Goal: Task Accomplishment & Management: Manage account settings

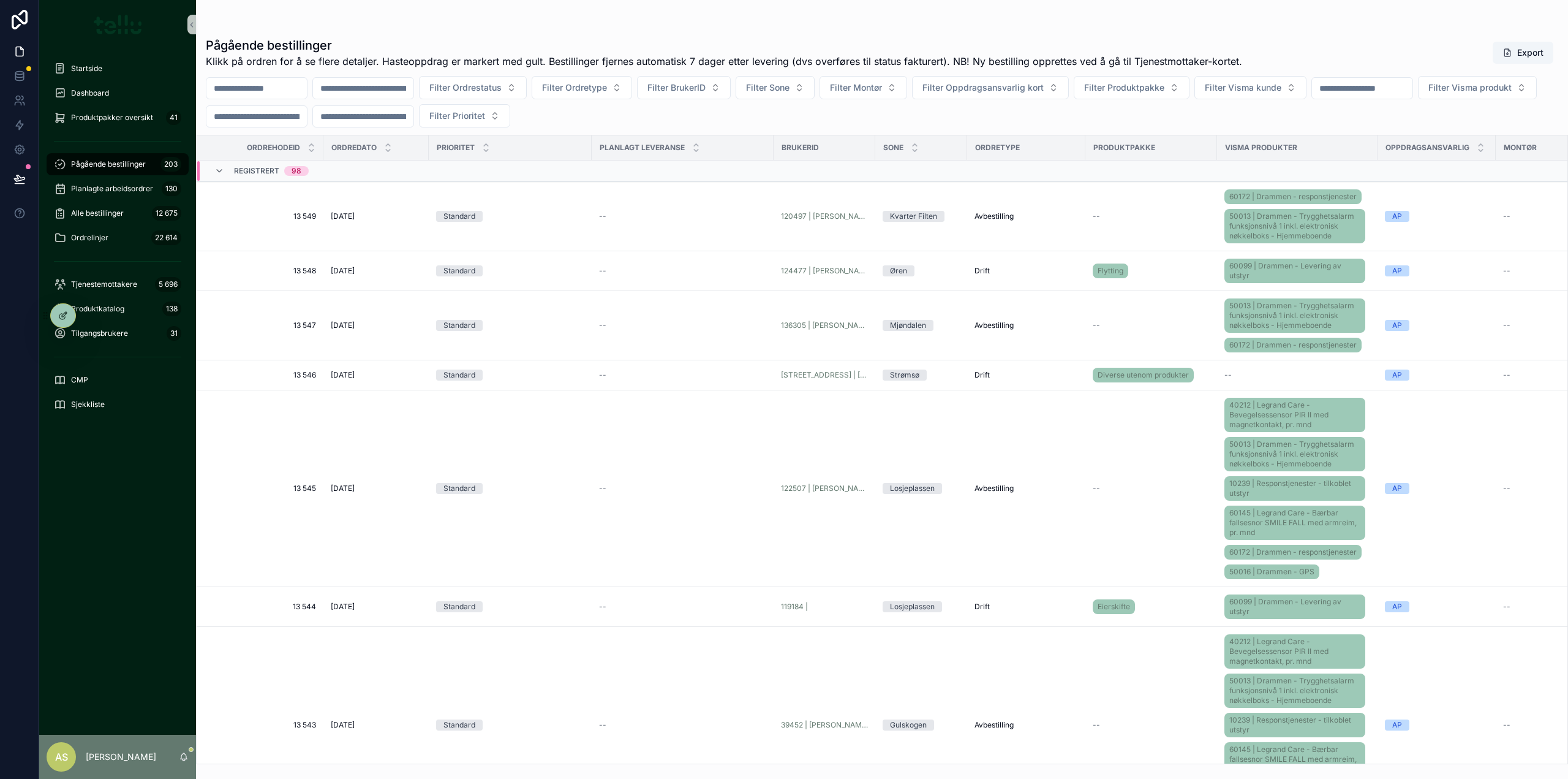
click at [1412, 84] on input "scrollable content" at bounding box center [1362, 88] width 100 height 17
paste input "*****"
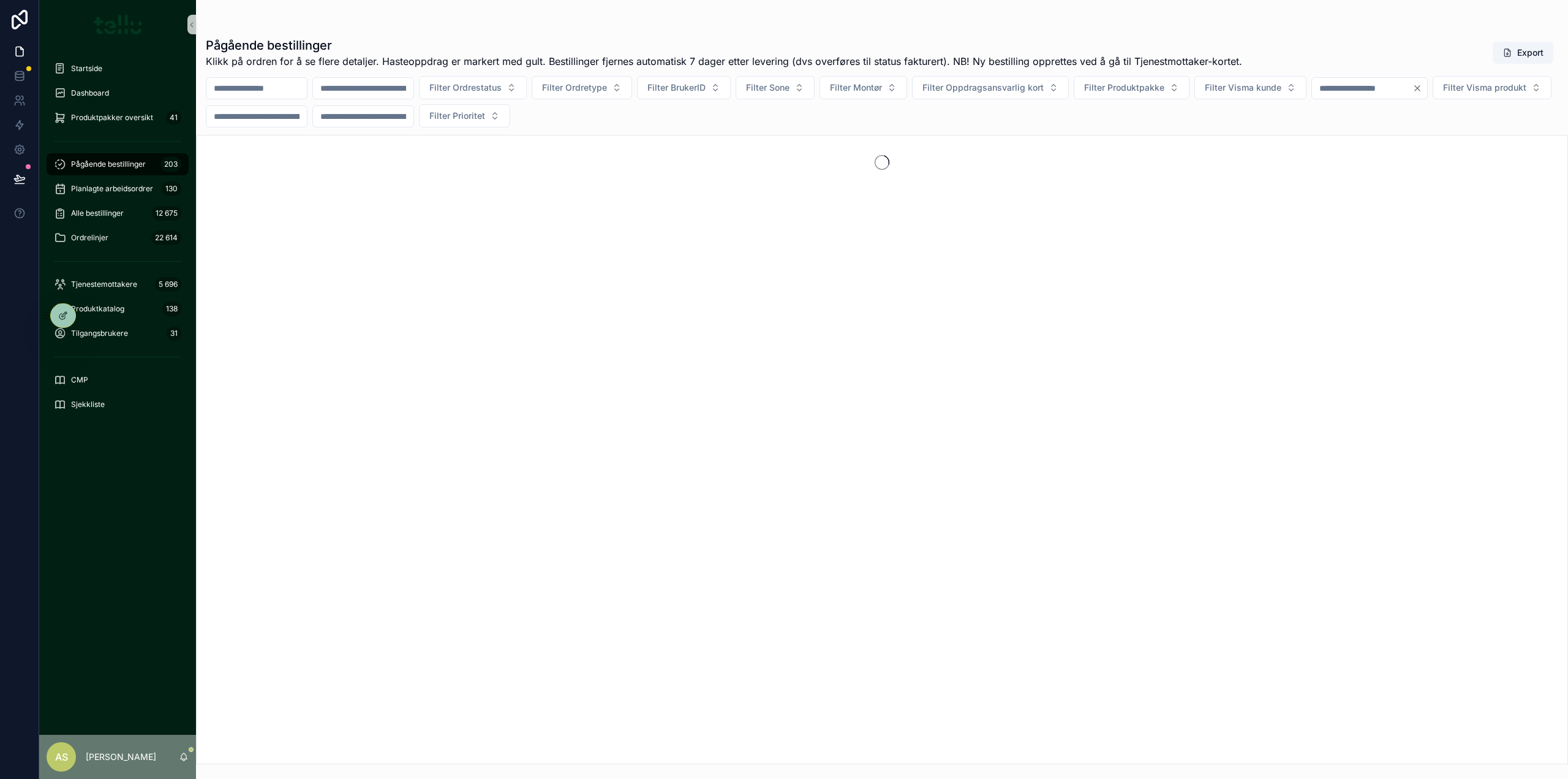
type input "*****"
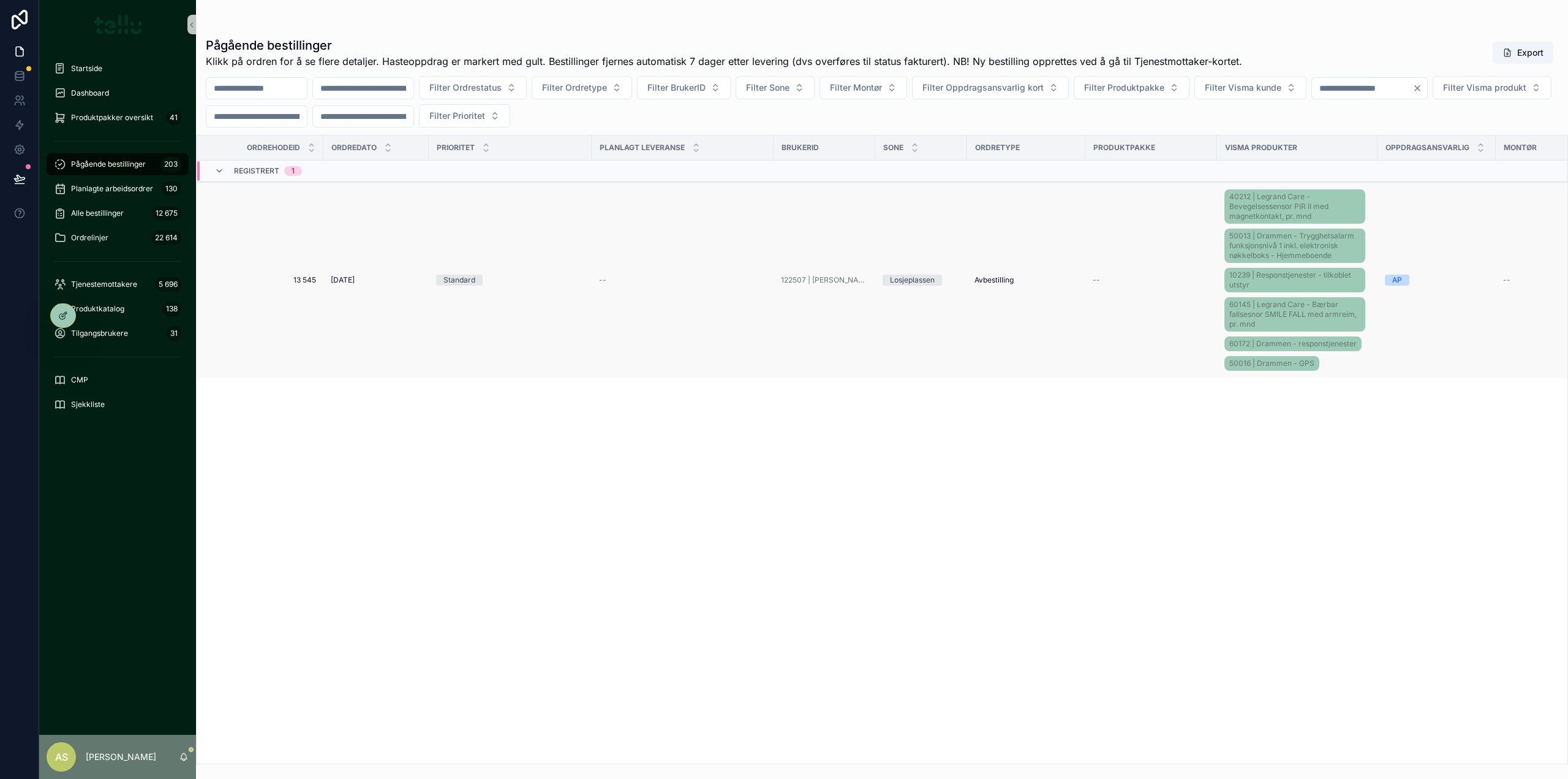
click at [349, 278] on span "[DATE]" at bounding box center [342, 280] width 24 height 10
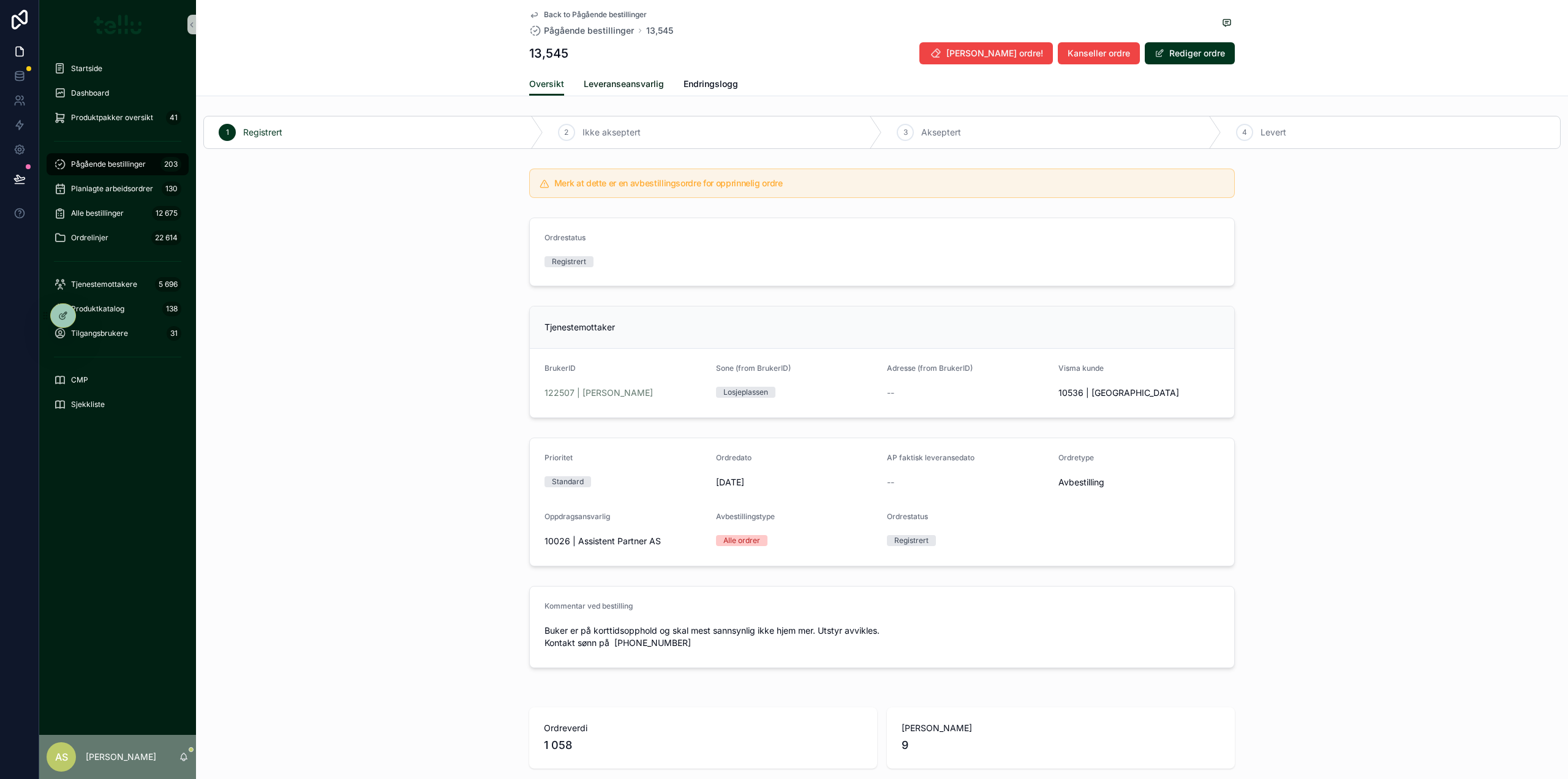
click at [600, 78] on span "Leveranseansvarlig" at bounding box center [623, 84] width 80 height 12
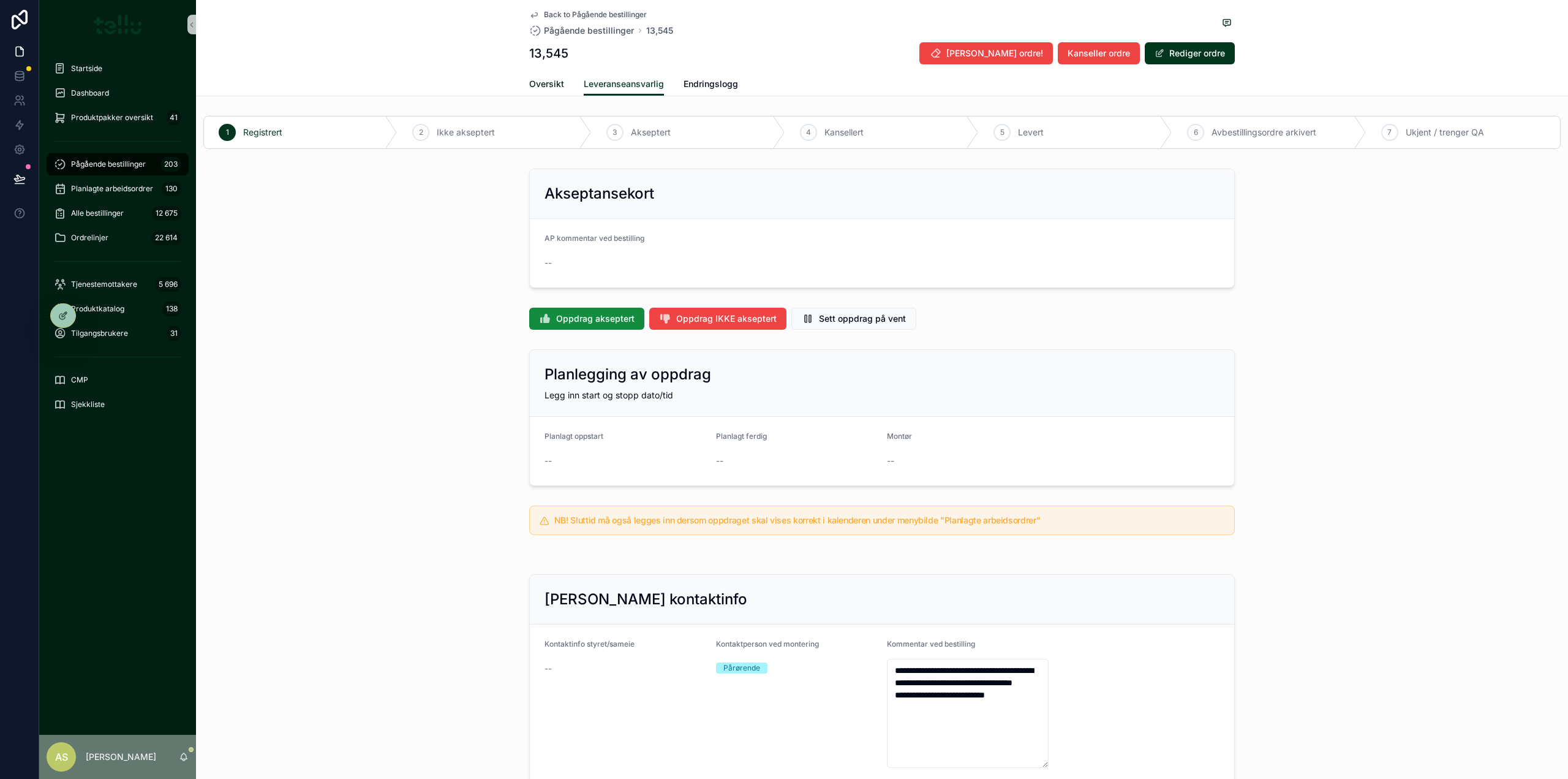
click at [533, 83] on span "Oversikt" at bounding box center [547, 84] width 35 height 12
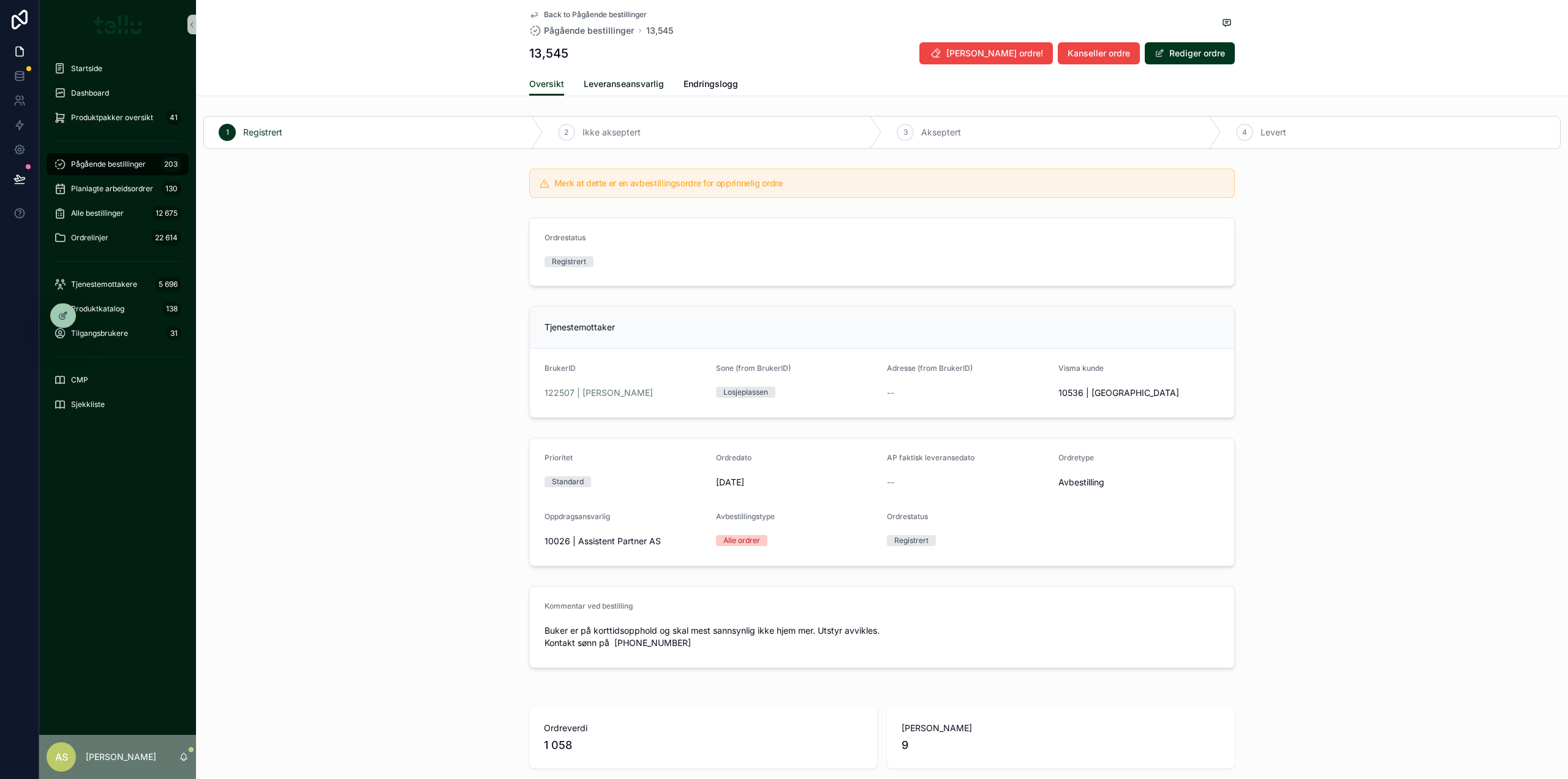
click at [621, 81] on span "Leveranseansvarlig" at bounding box center [623, 84] width 80 height 12
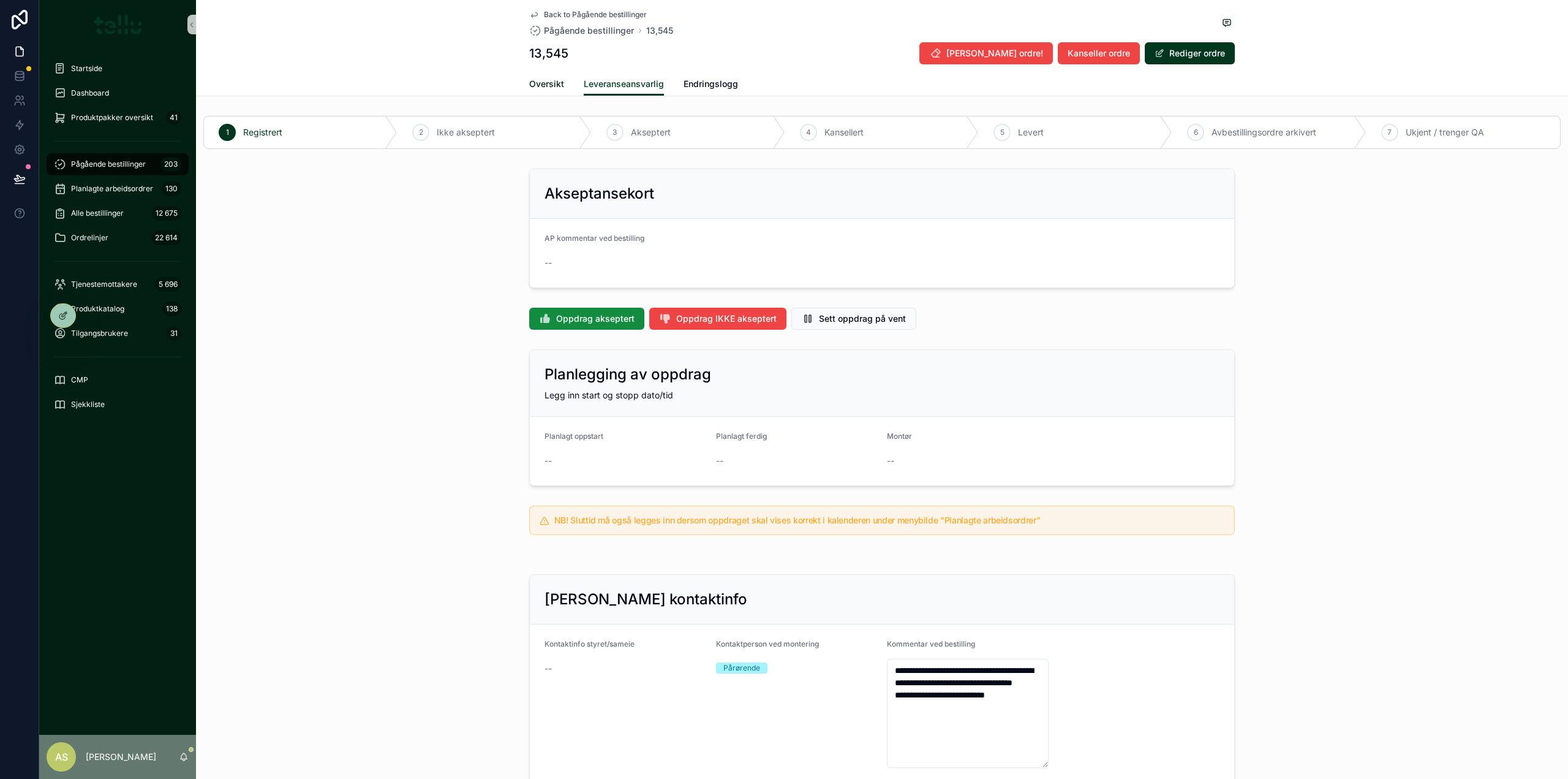
click at [533, 91] on link "Oversikt" at bounding box center [547, 85] width 35 height 24
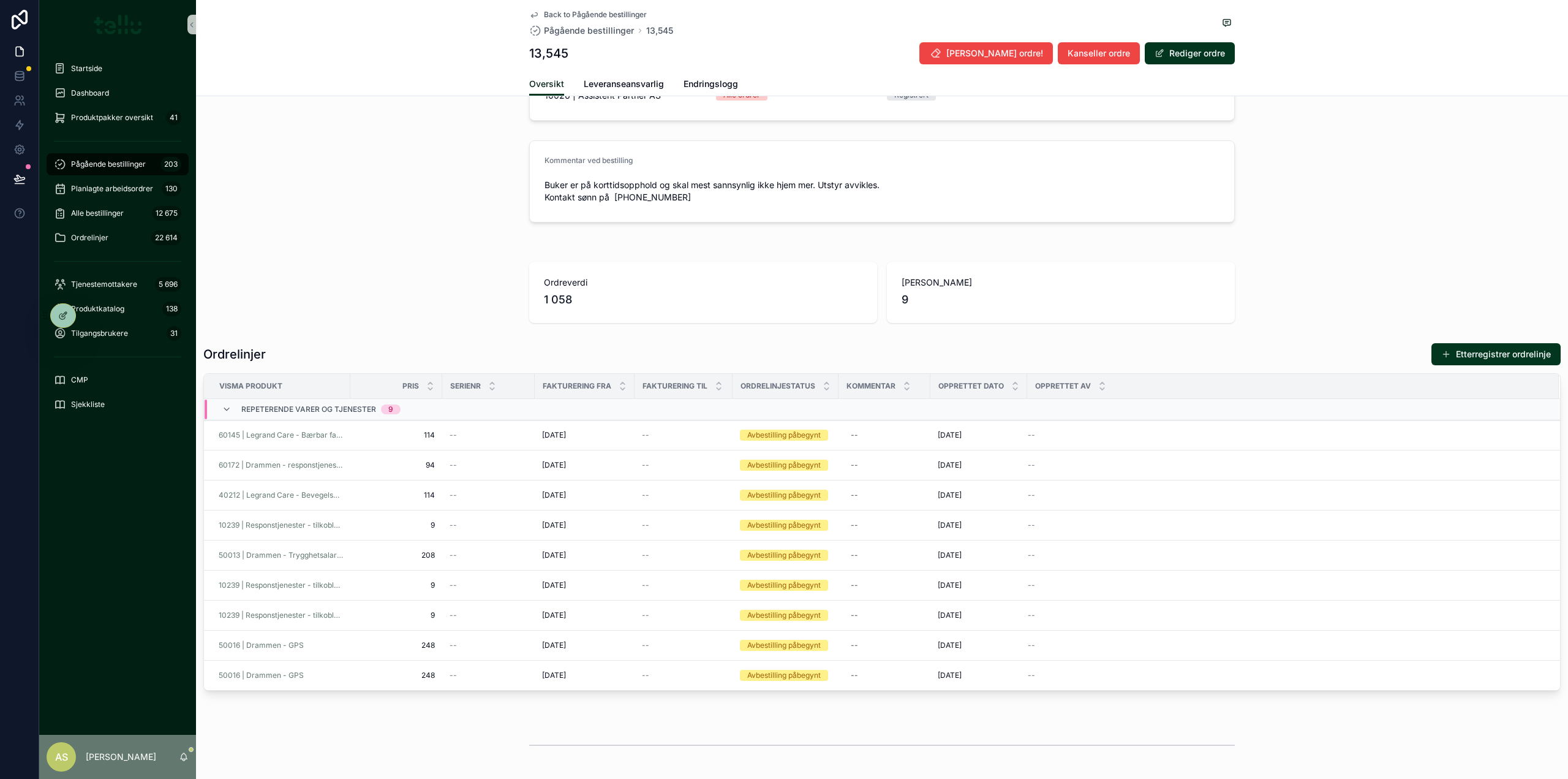
scroll to position [408, 0]
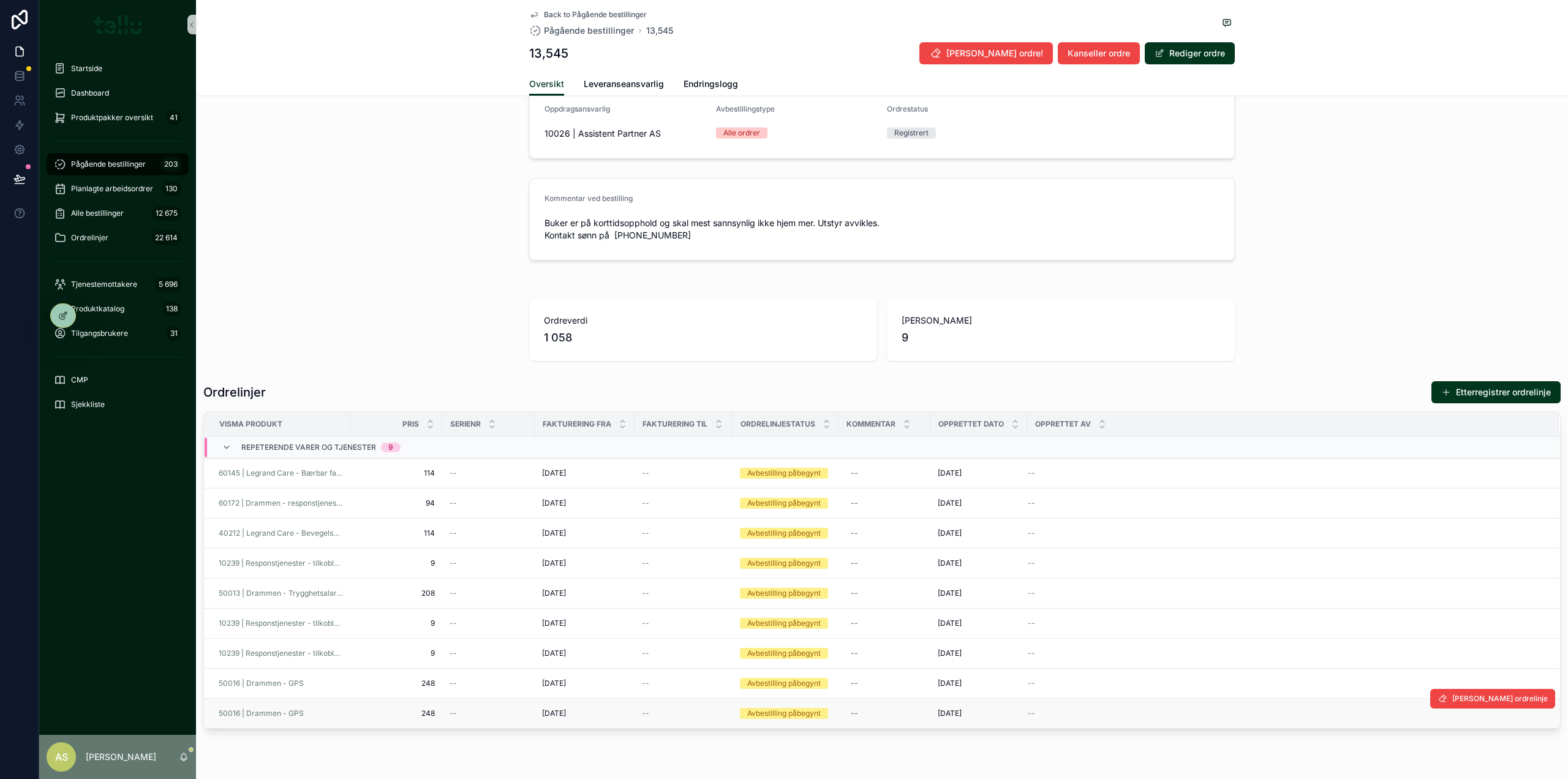
click at [645, 712] on span "--" at bounding box center [646, 713] width 8 height 10
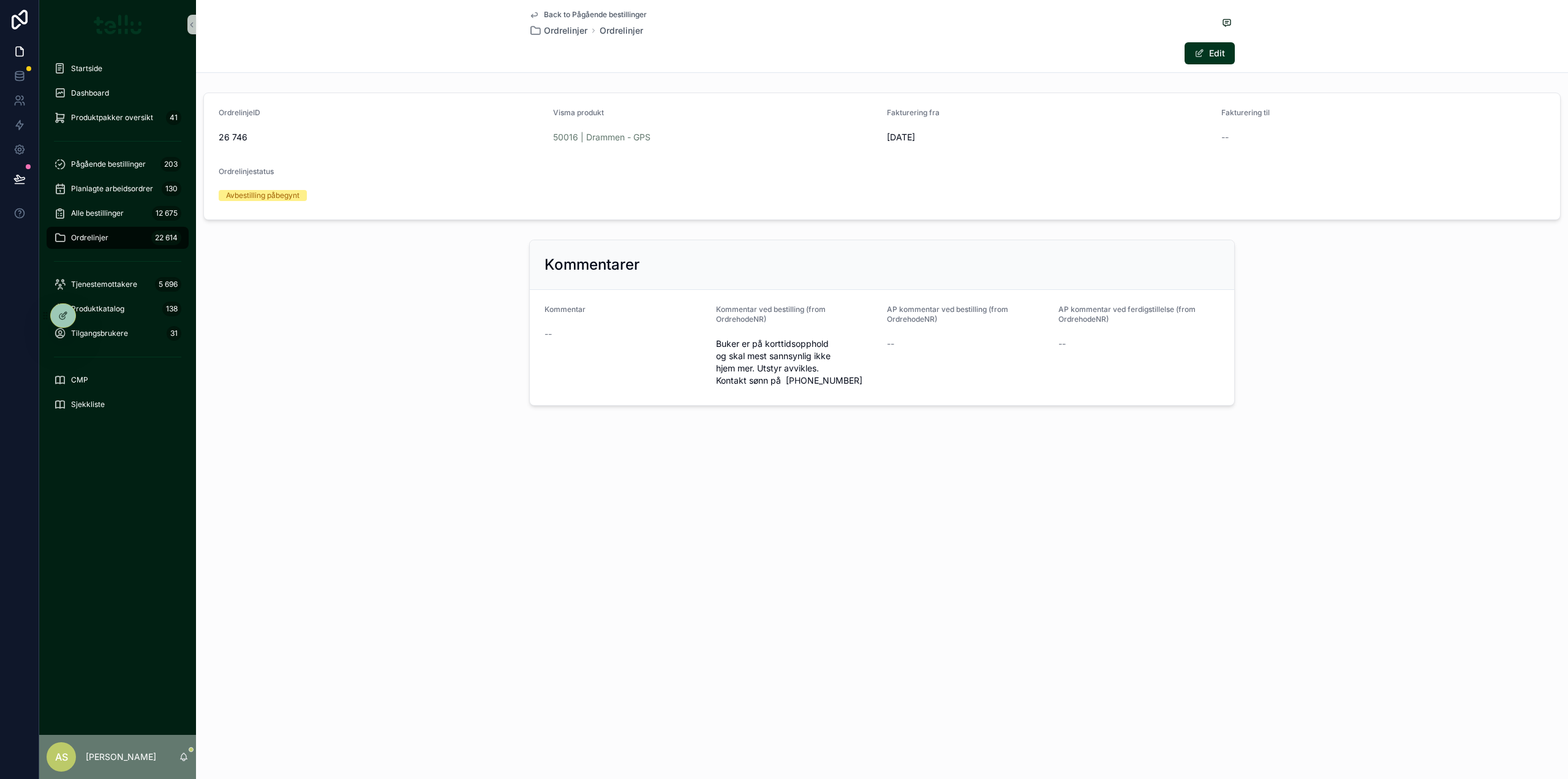
click at [1222, 134] on span "--" at bounding box center [1225, 137] width 8 height 12
click at [1203, 56] on span "scrollable content" at bounding box center [1198, 53] width 10 height 10
click at [1205, 52] on button "Done" at bounding box center [1206, 53] width 56 height 22
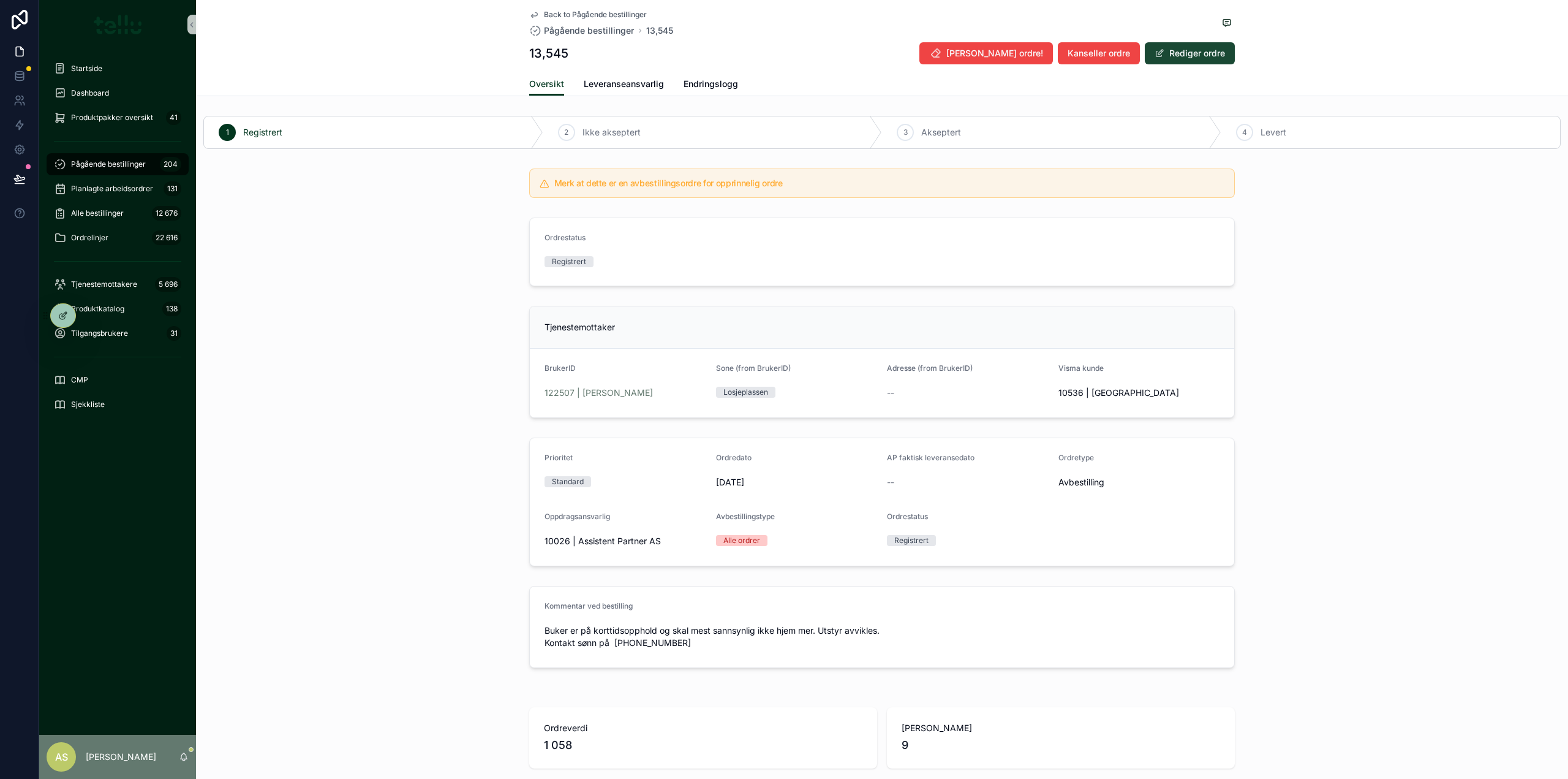
click at [1176, 60] on button "Rediger ordre" at bounding box center [1189, 53] width 90 height 22
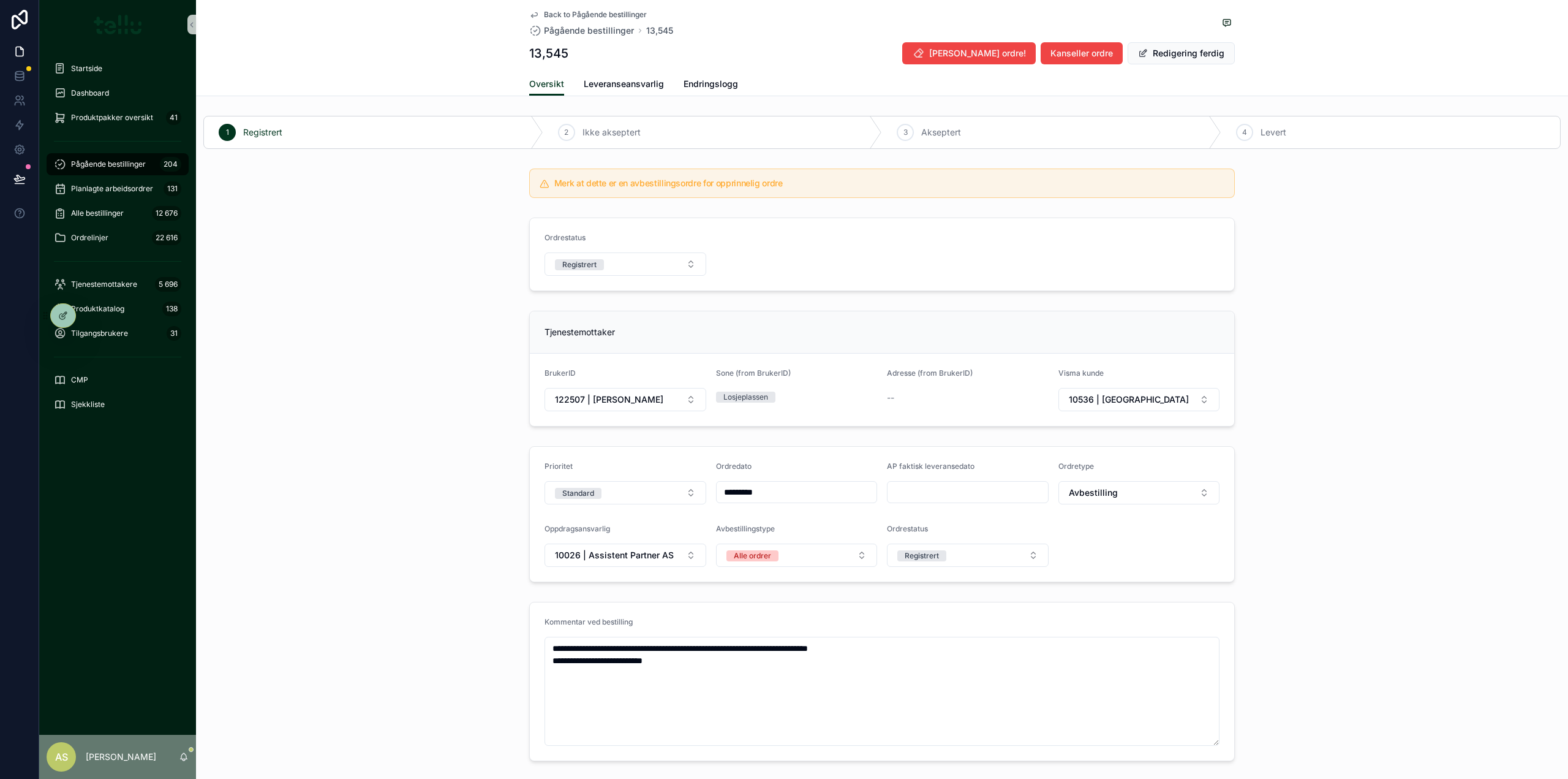
scroll to position [62, 0]
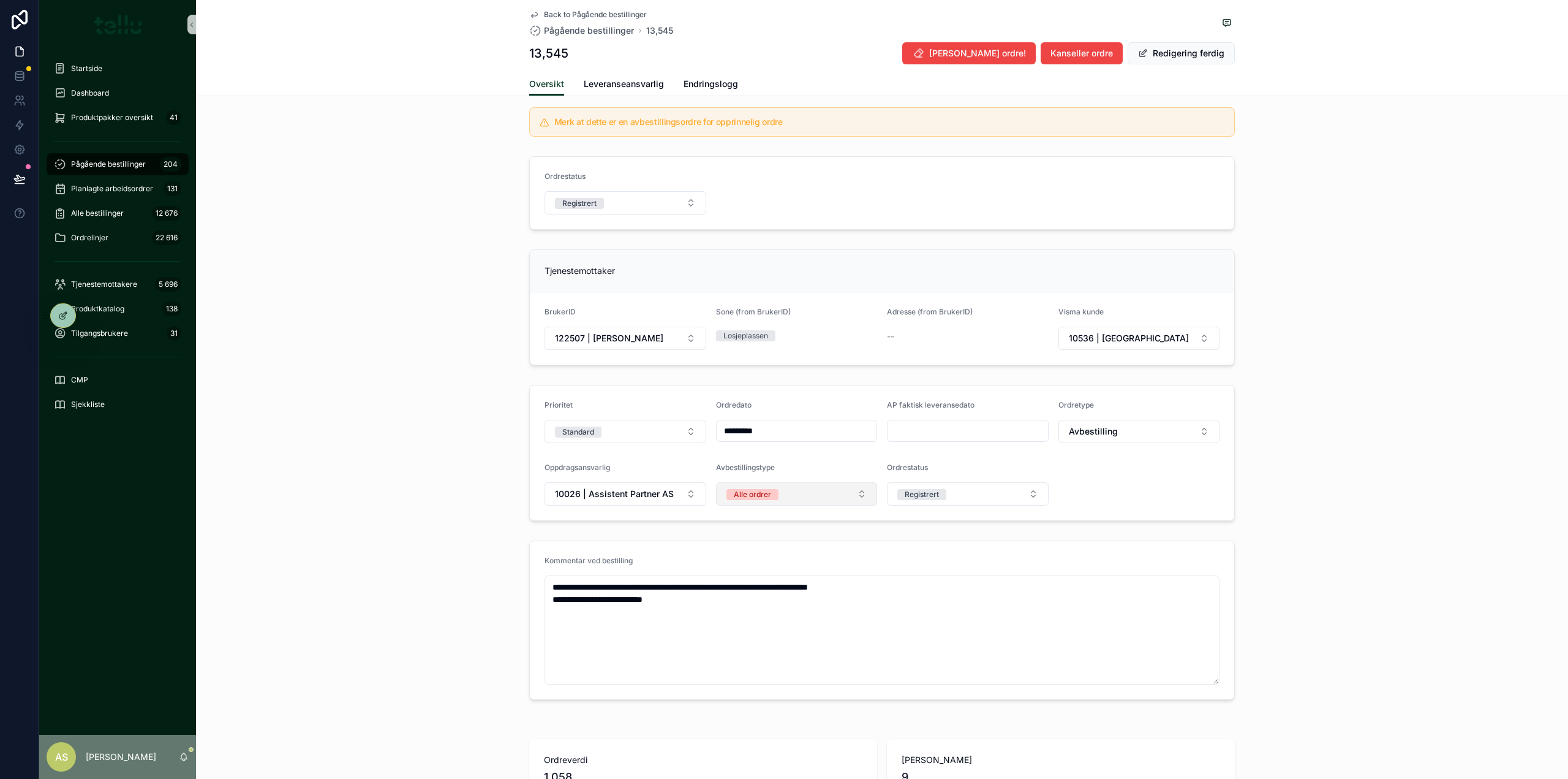
click at [817, 493] on button "Alle ordrer" at bounding box center [796, 494] width 162 height 24
click at [817, 494] on button "Alle ordrer" at bounding box center [796, 494] width 162 height 24
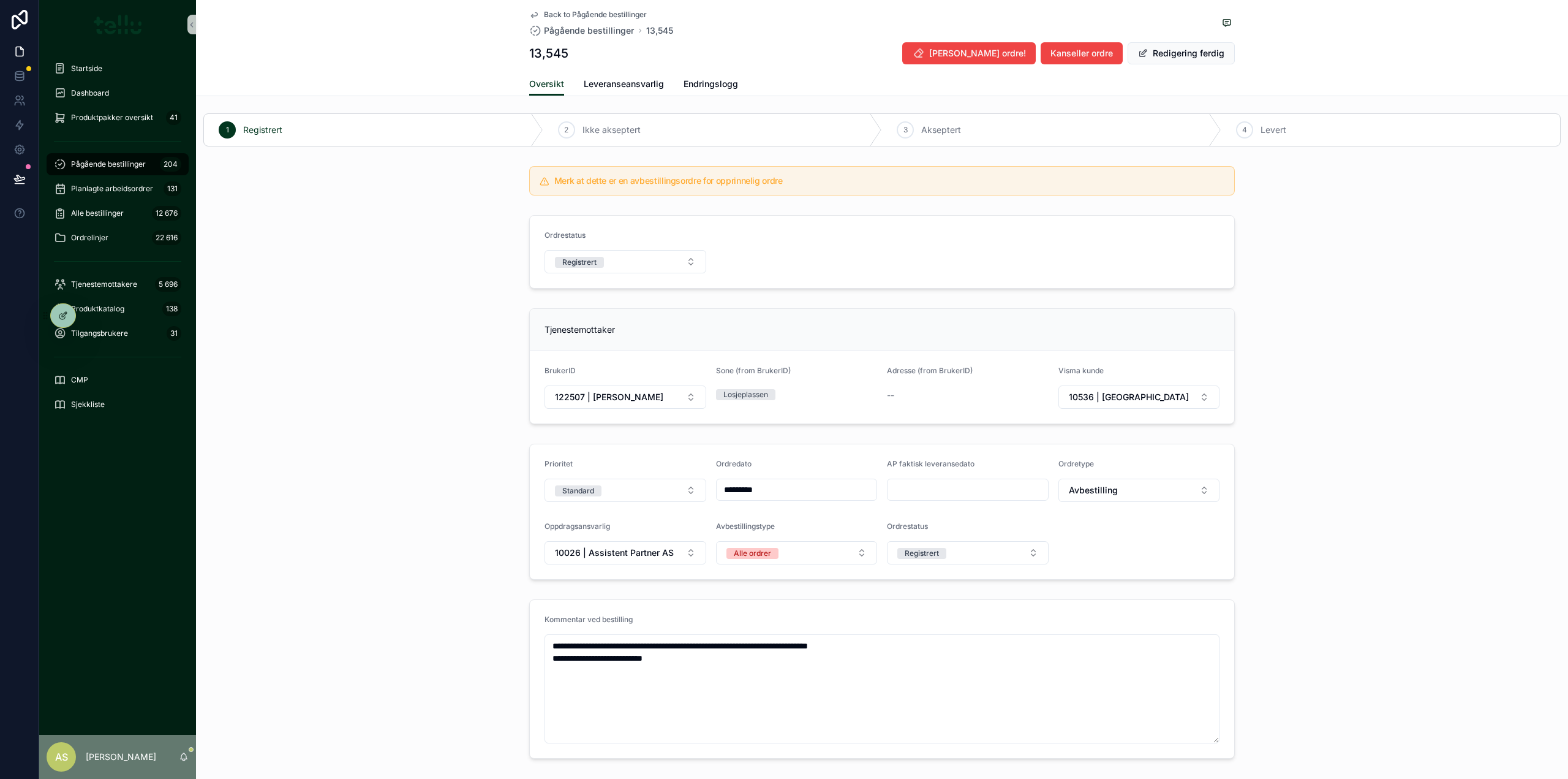
scroll to position [0, 0]
click at [636, 79] on span "Leveranseansvarlig" at bounding box center [623, 84] width 80 height 12
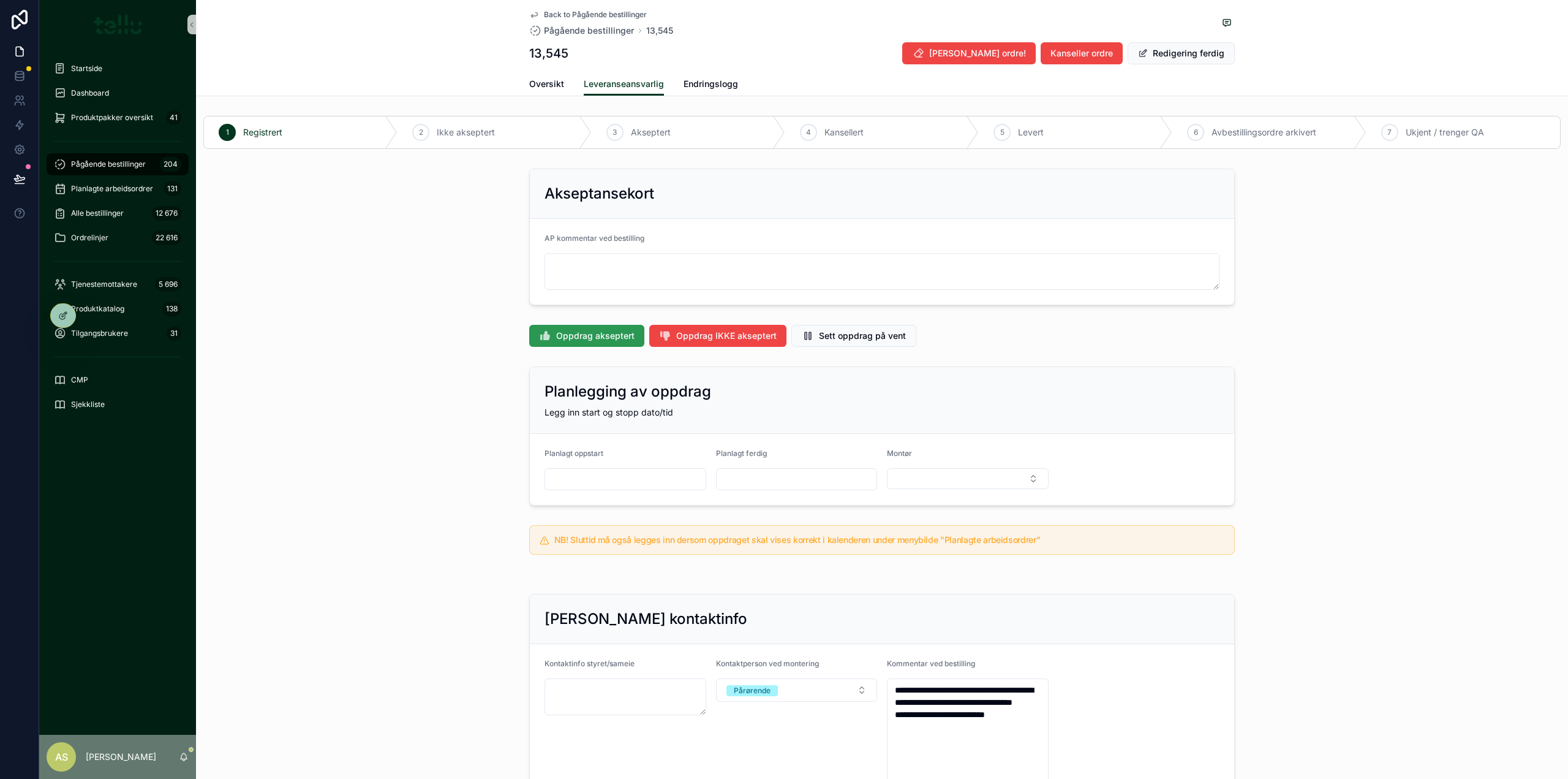
click at [586, 329] on button "Oppdrag akseptert" at bounding box center [586, 335] width 115 height 22
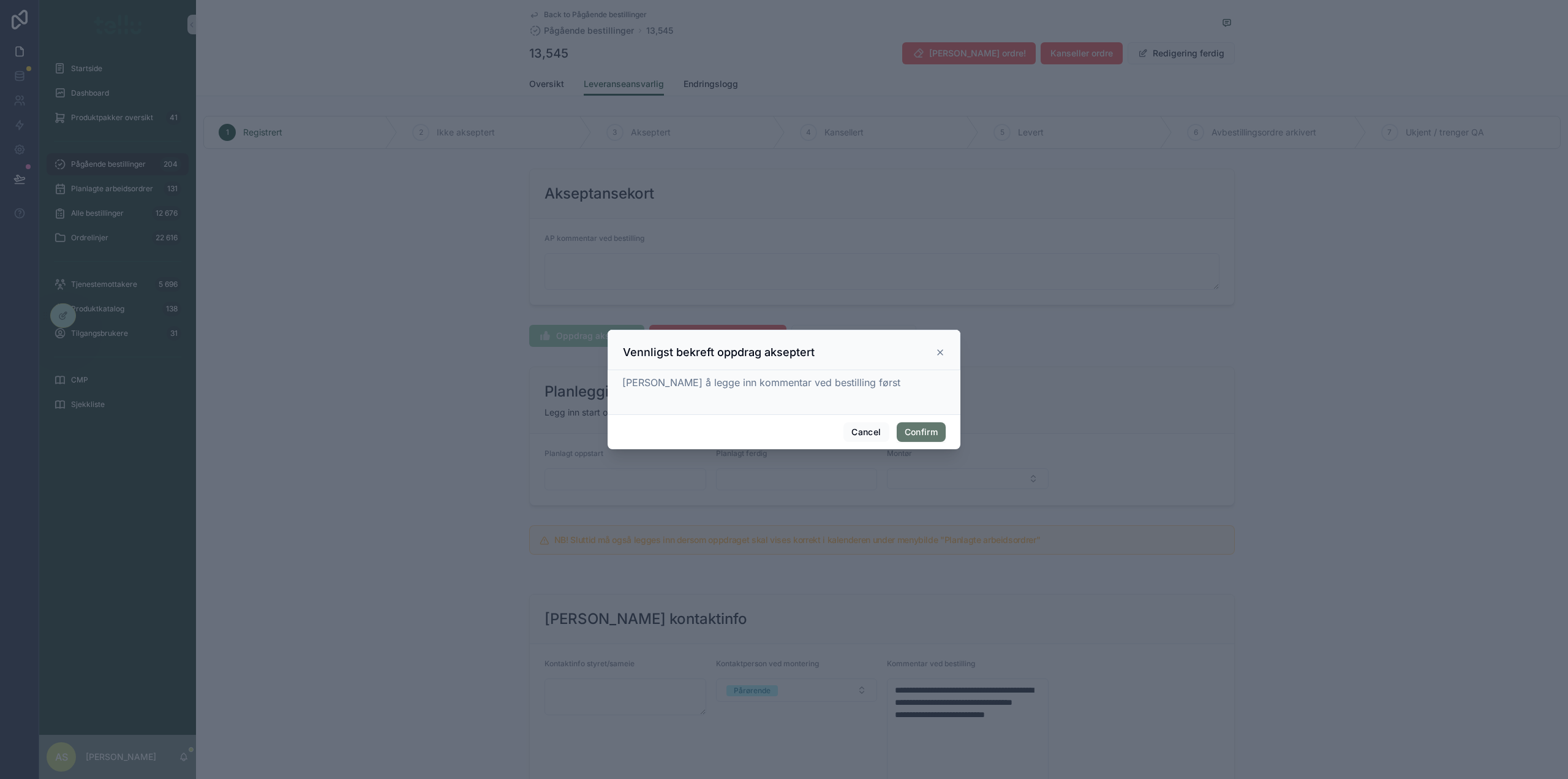
click at [928, 436] on button "Confirm" at bounding box center [921, 432] width 49 height 20
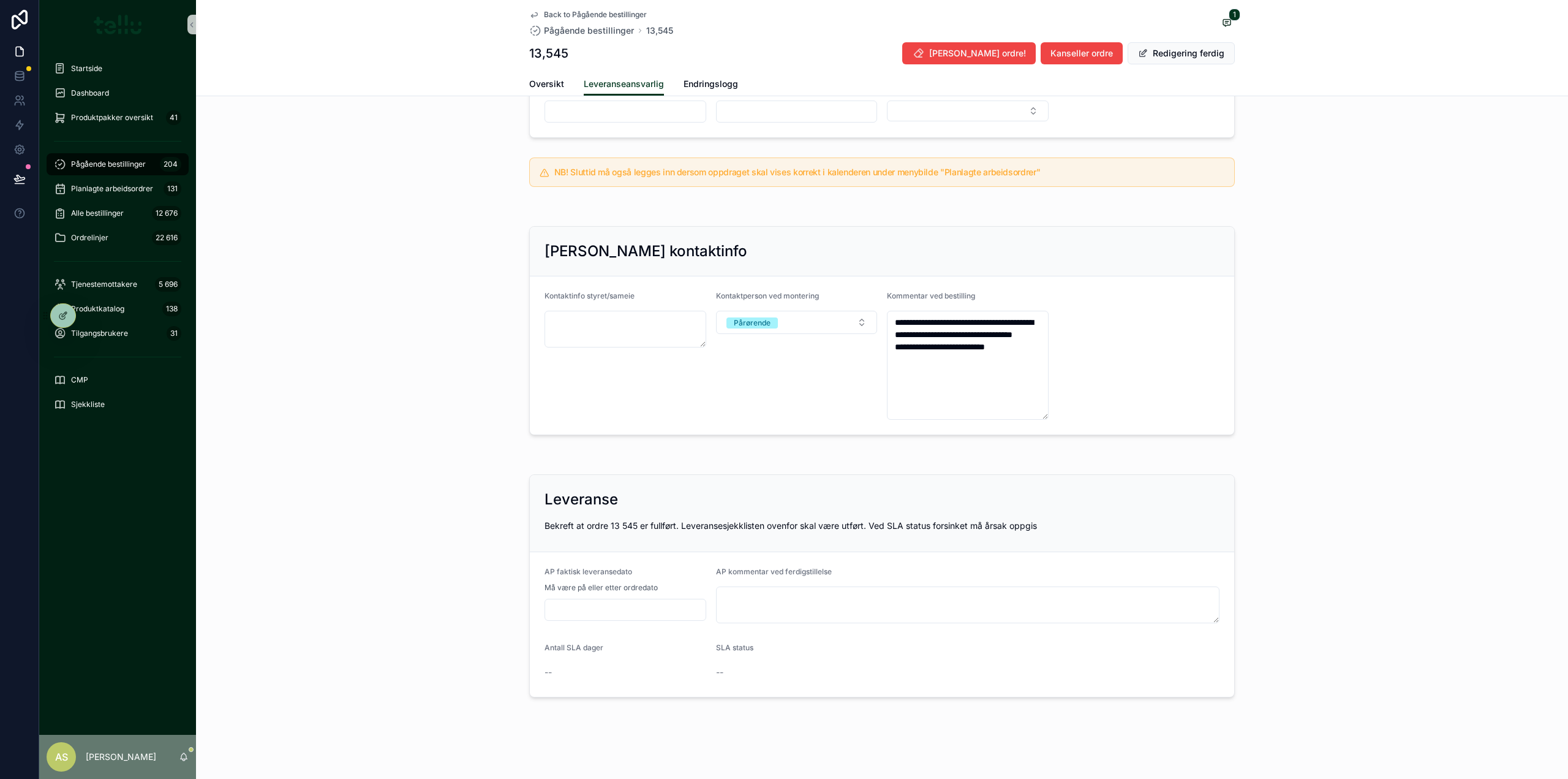
scroll to position [370, 0]
click at [591, 608] on input "scrollable content" at bounding box center [625, 608] width 160 height 17
click at [599, 527] on button "13" at bounding box center [598, 523] width 22 height 22
type input "*********"
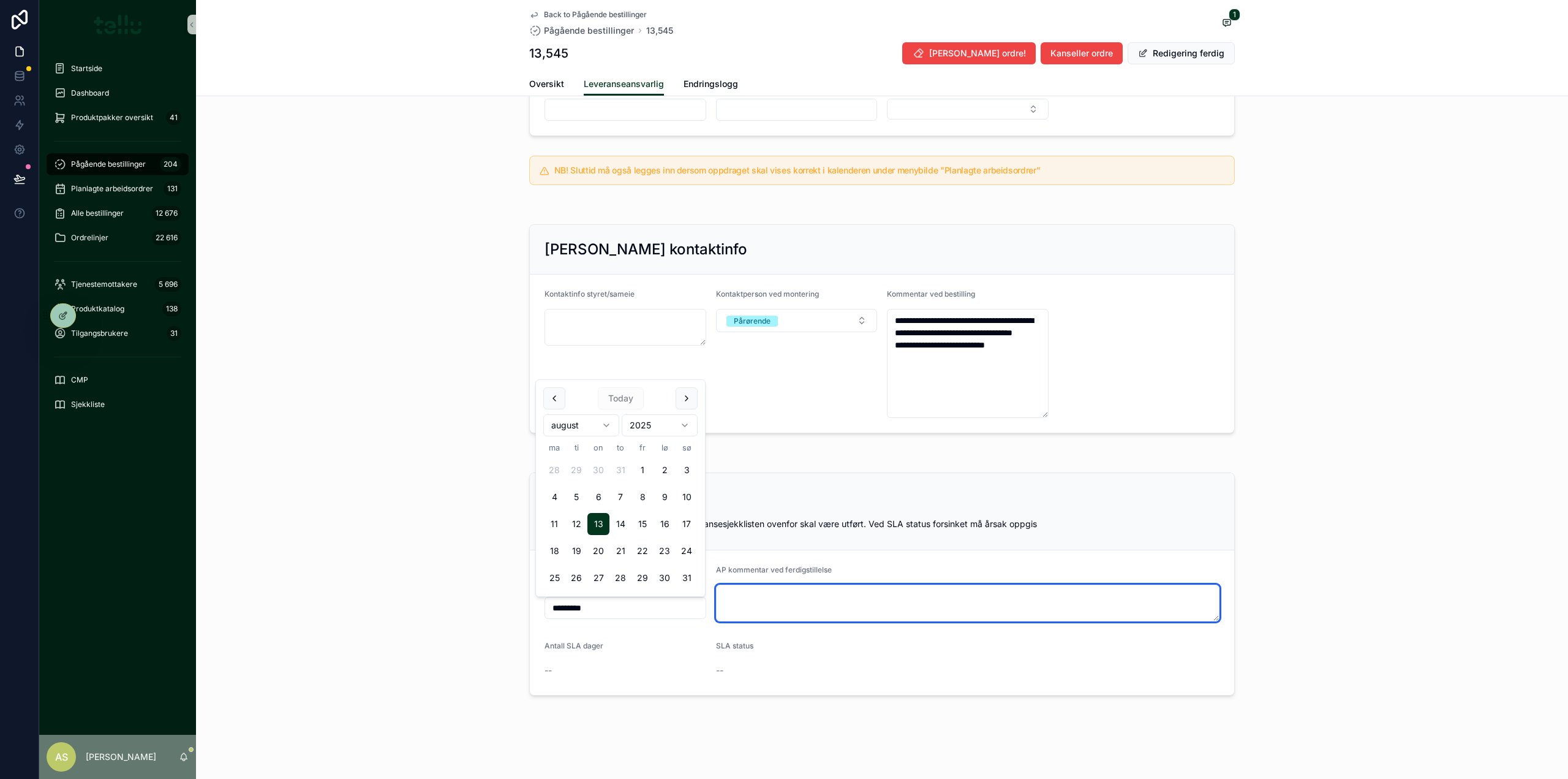
click at [797, 615] on textarea "scrollable content" at bounding box center [967, 603] width 504 height 37
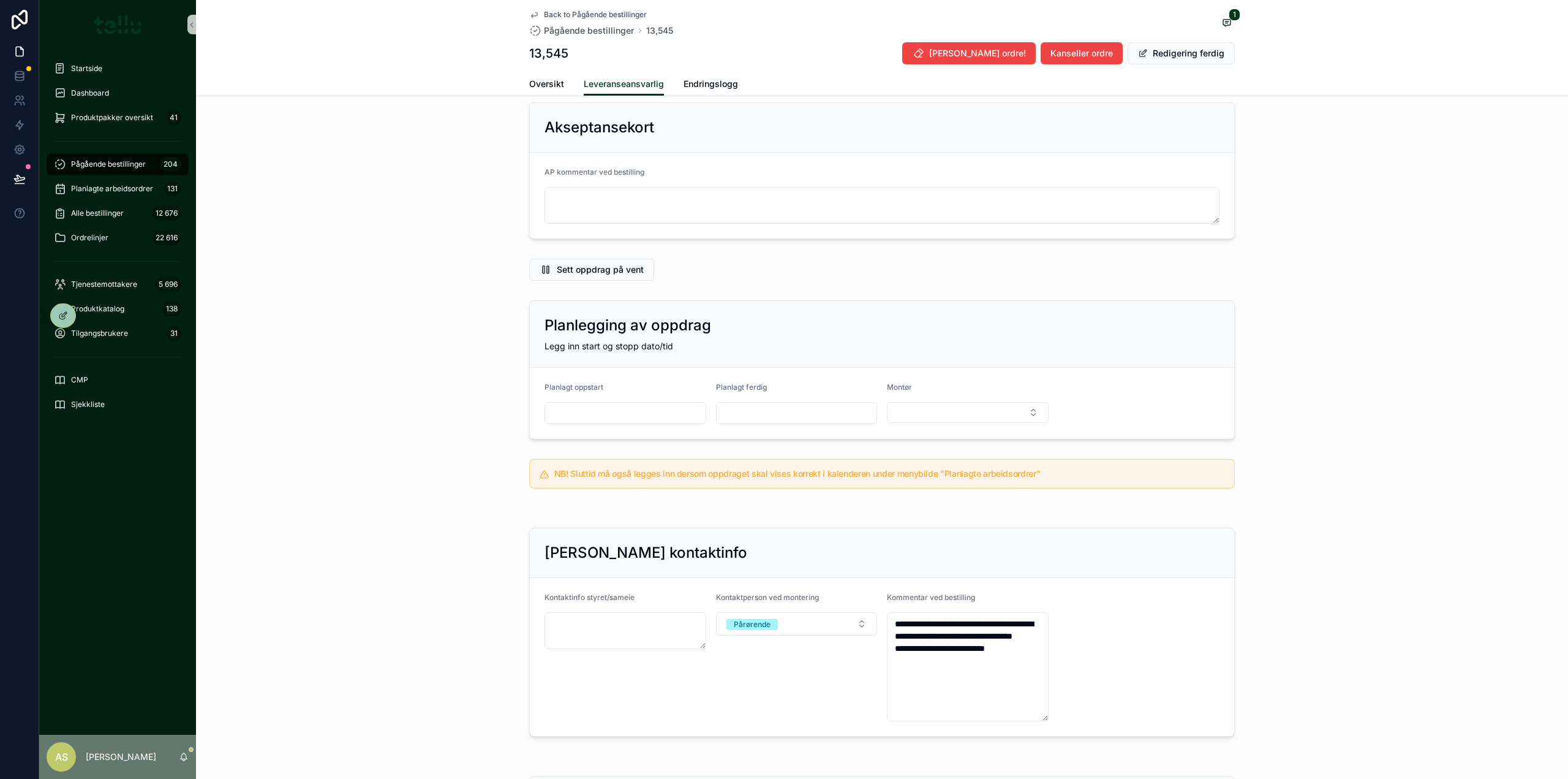
scroll to position [0, 0]
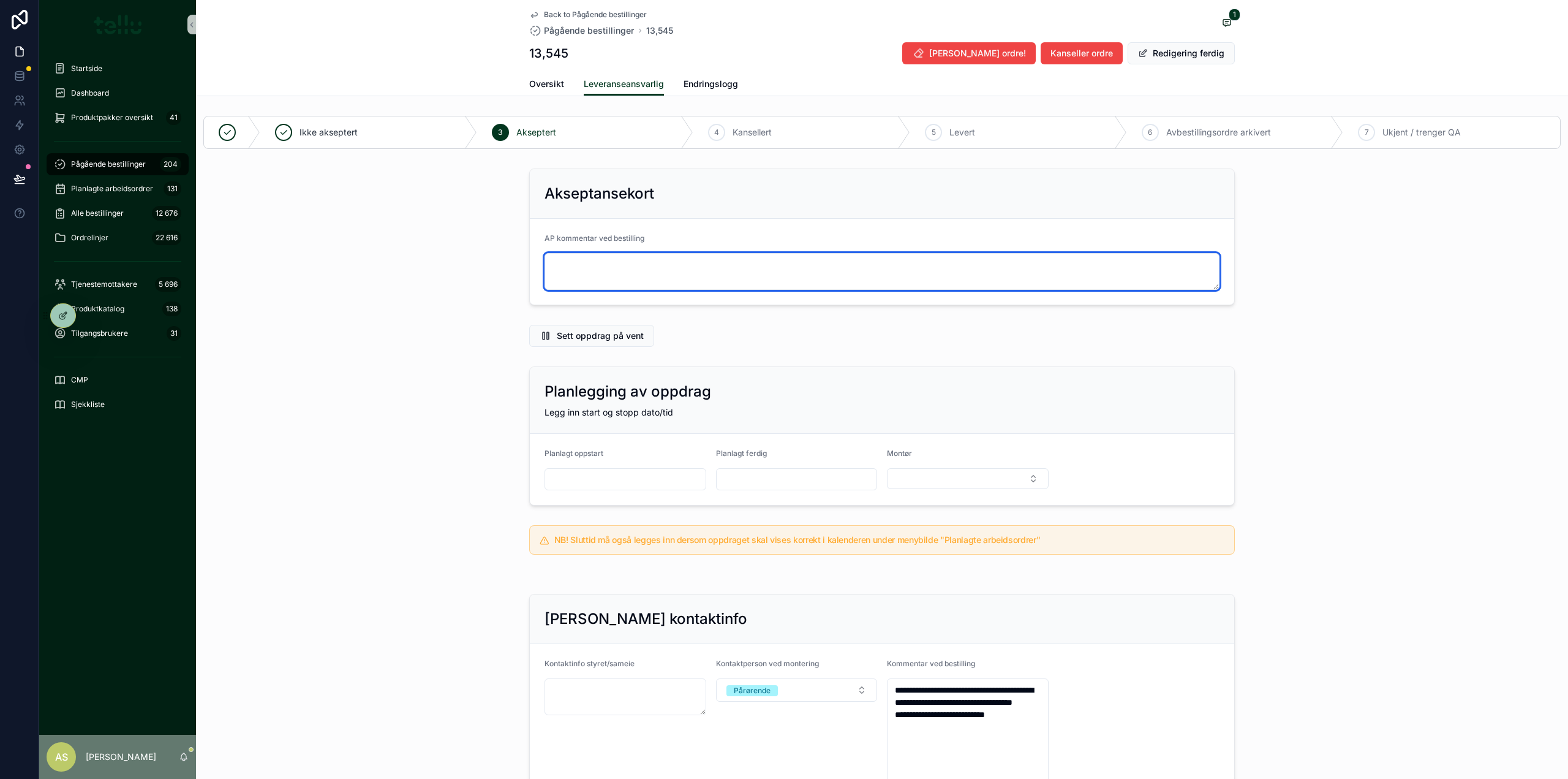
click at [583, 259] on textarea "scrollable content" at bounding box center [881, 272] width 674 height 37
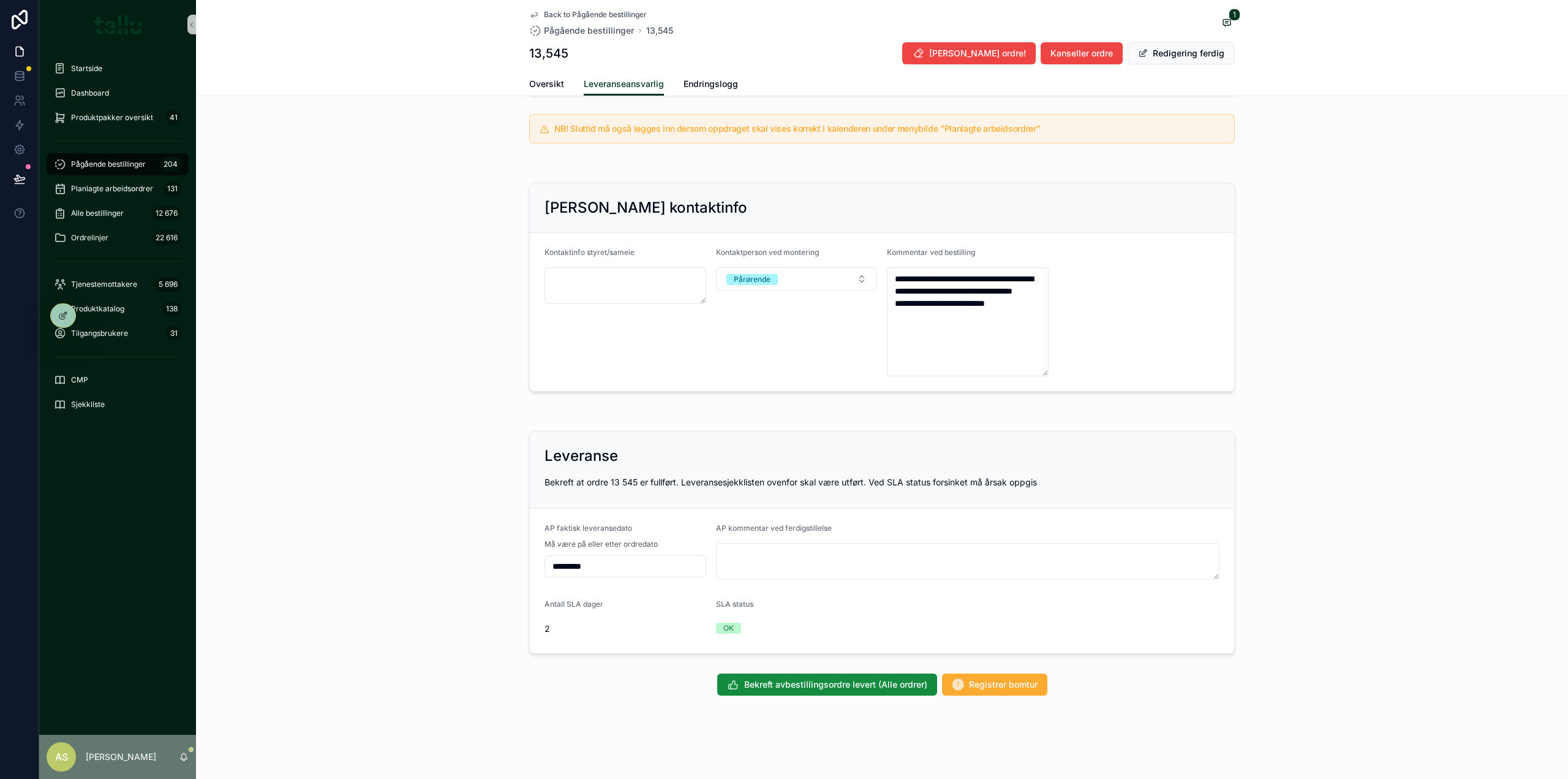
scroll to position [116, 0]
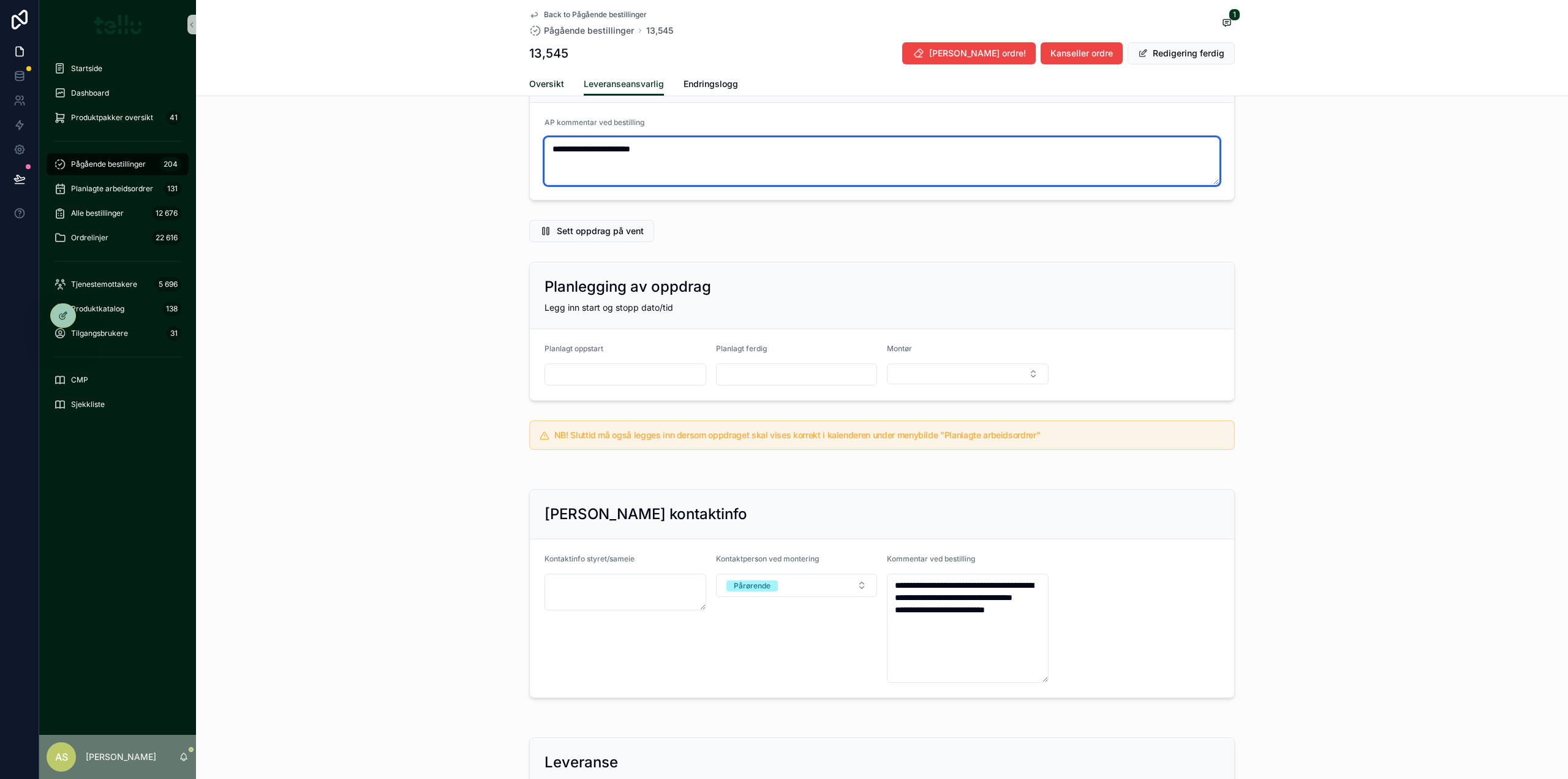
type textarea "**********"
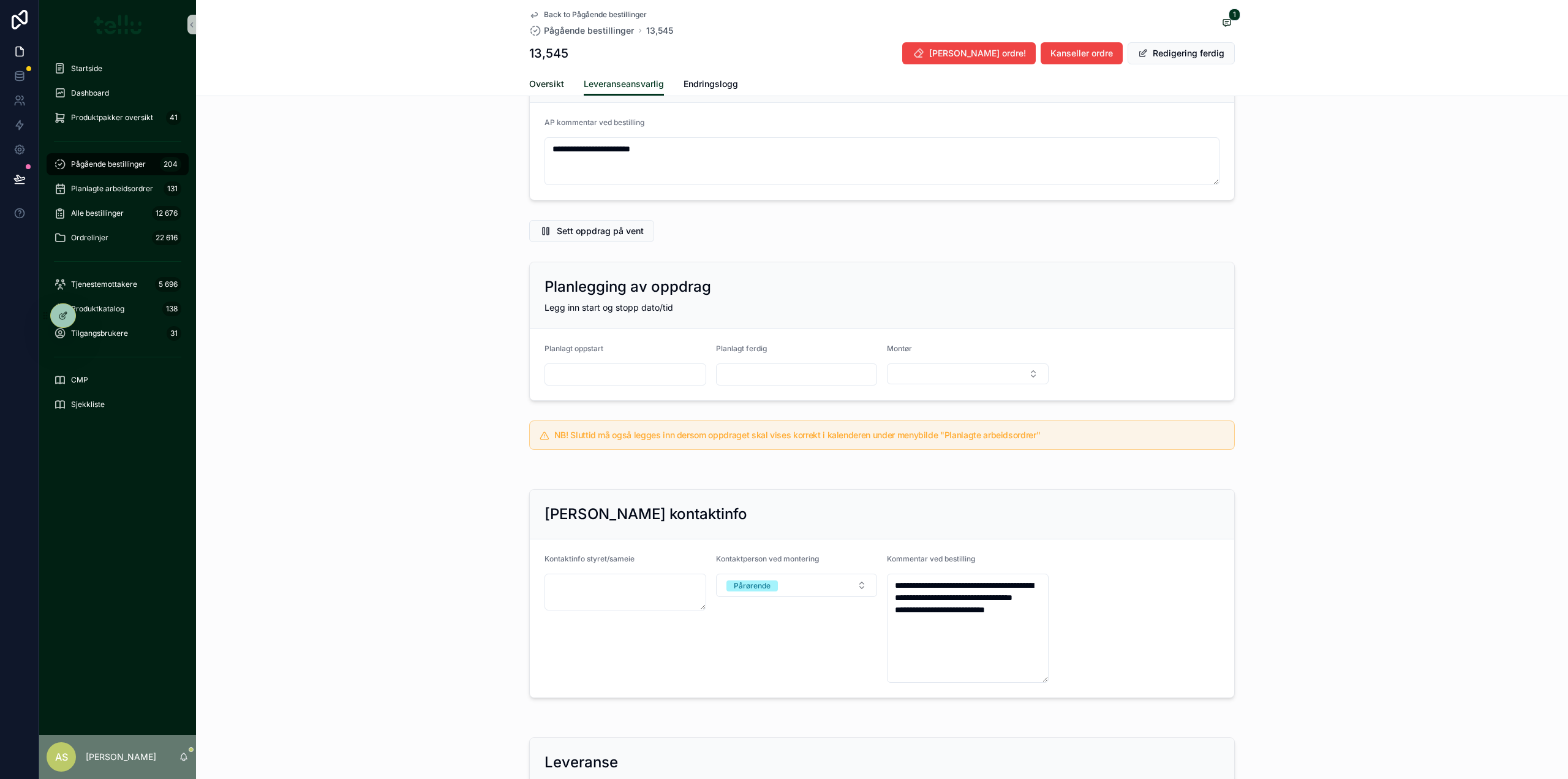
click at [543, 83] on span "Oversikt" at bounding box center [547, 84] width 35 height 12
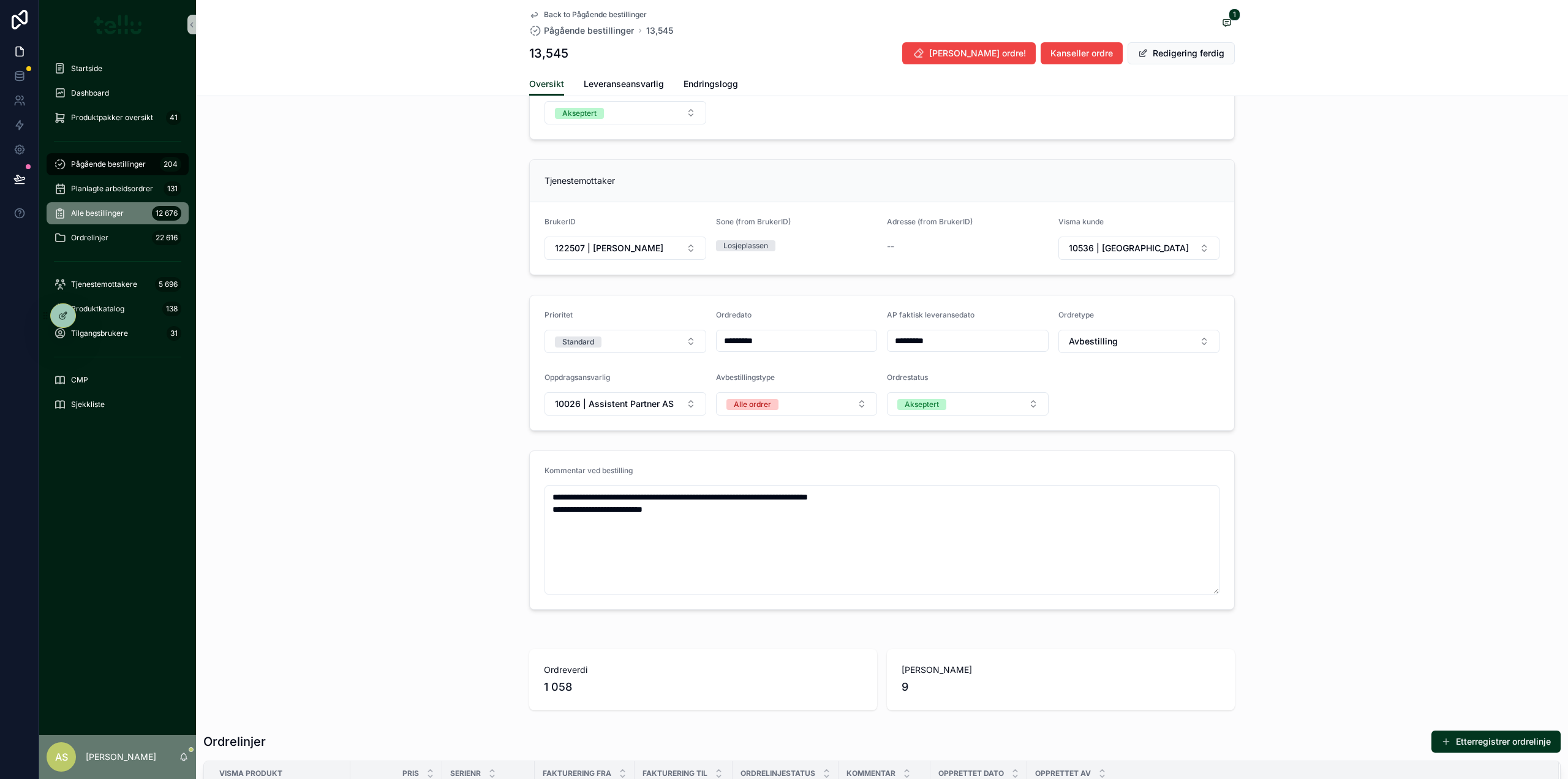
scroll to position [122, 0]
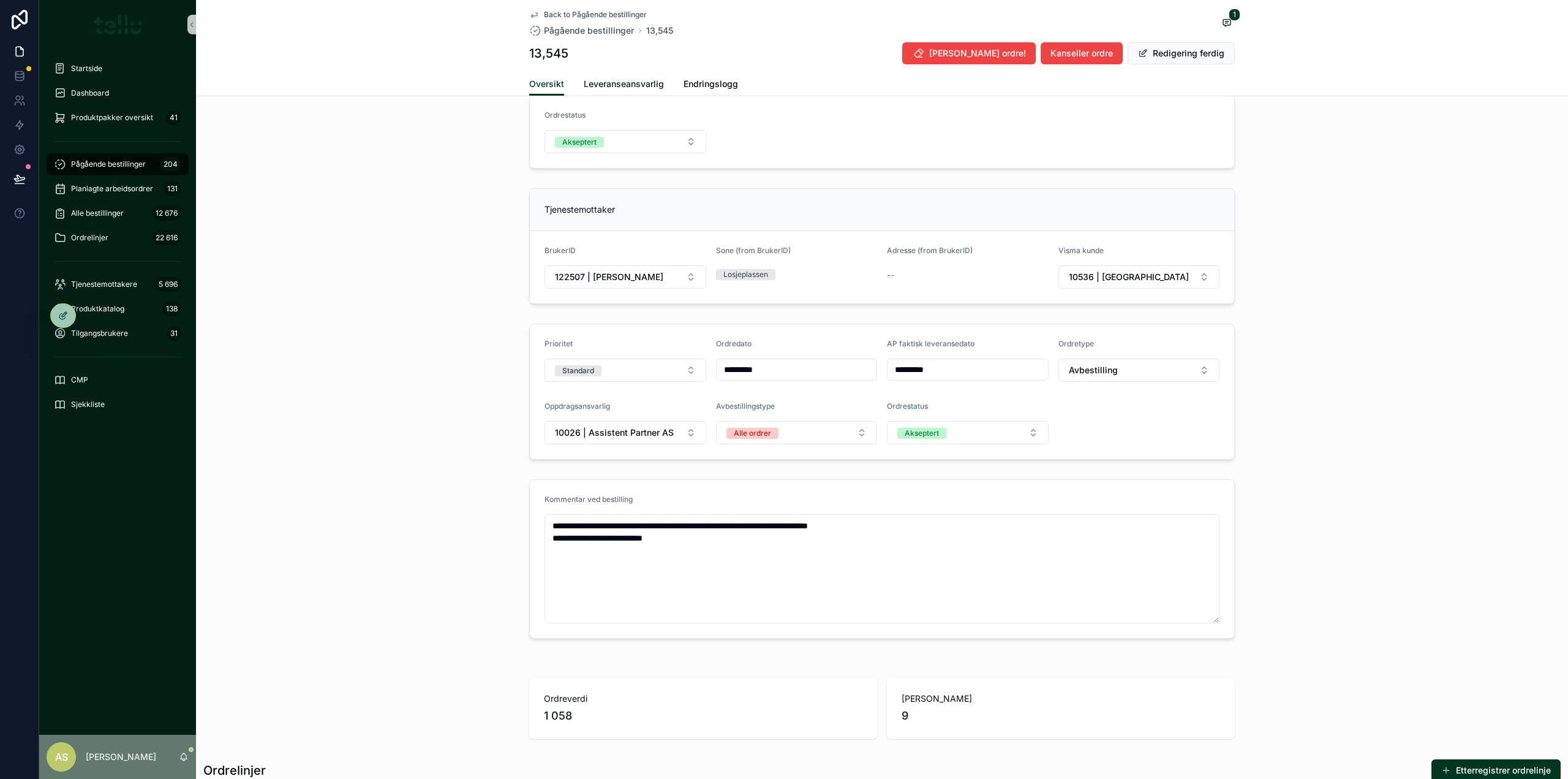
click at [637, 86] on span "Leveranseansvarlig" at bounding box center [623, 84] width 80 height 12
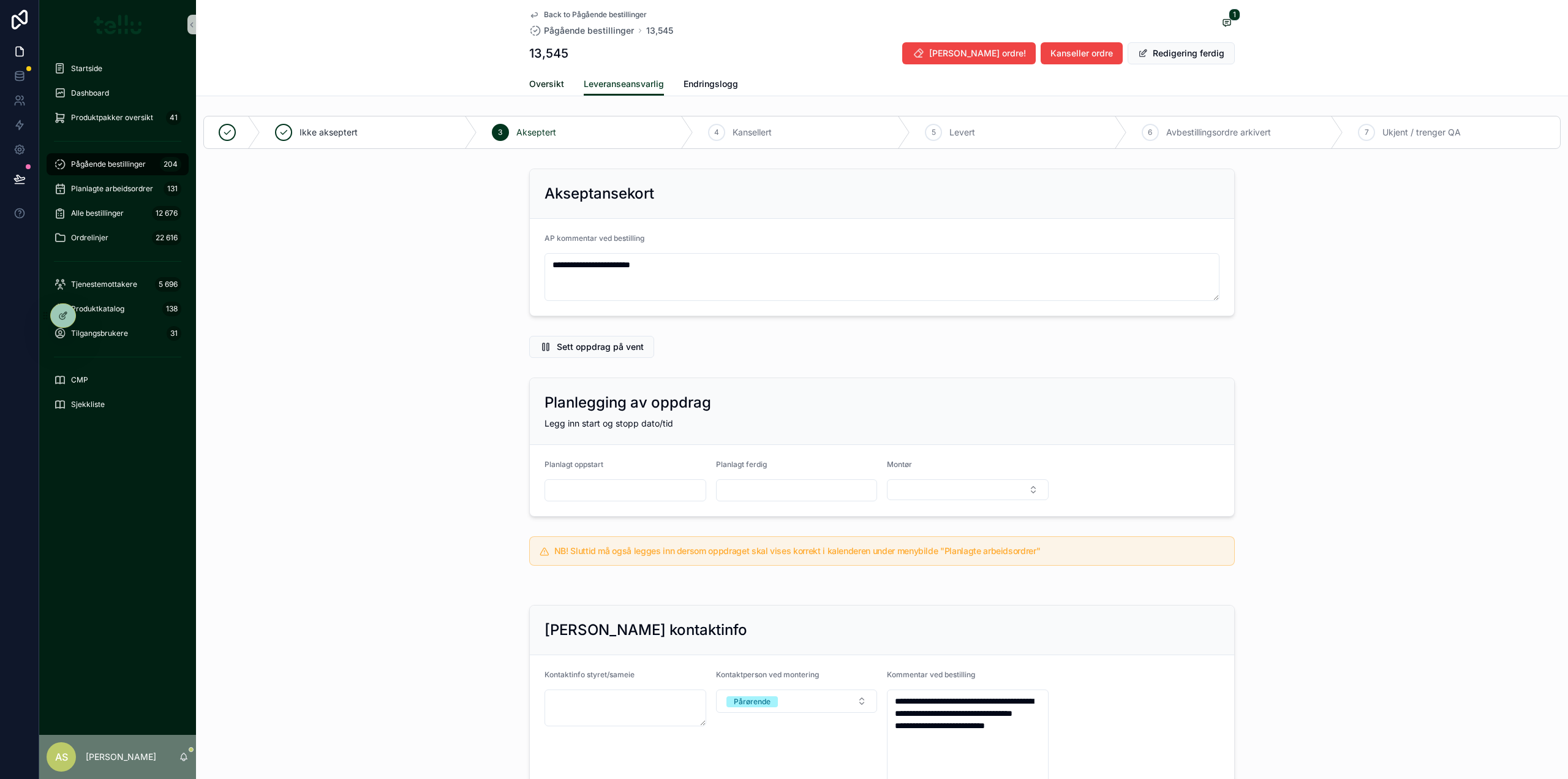
click at [550, 91] on link "Oversikt" at bounding box center [547, 85] width 35 height 24
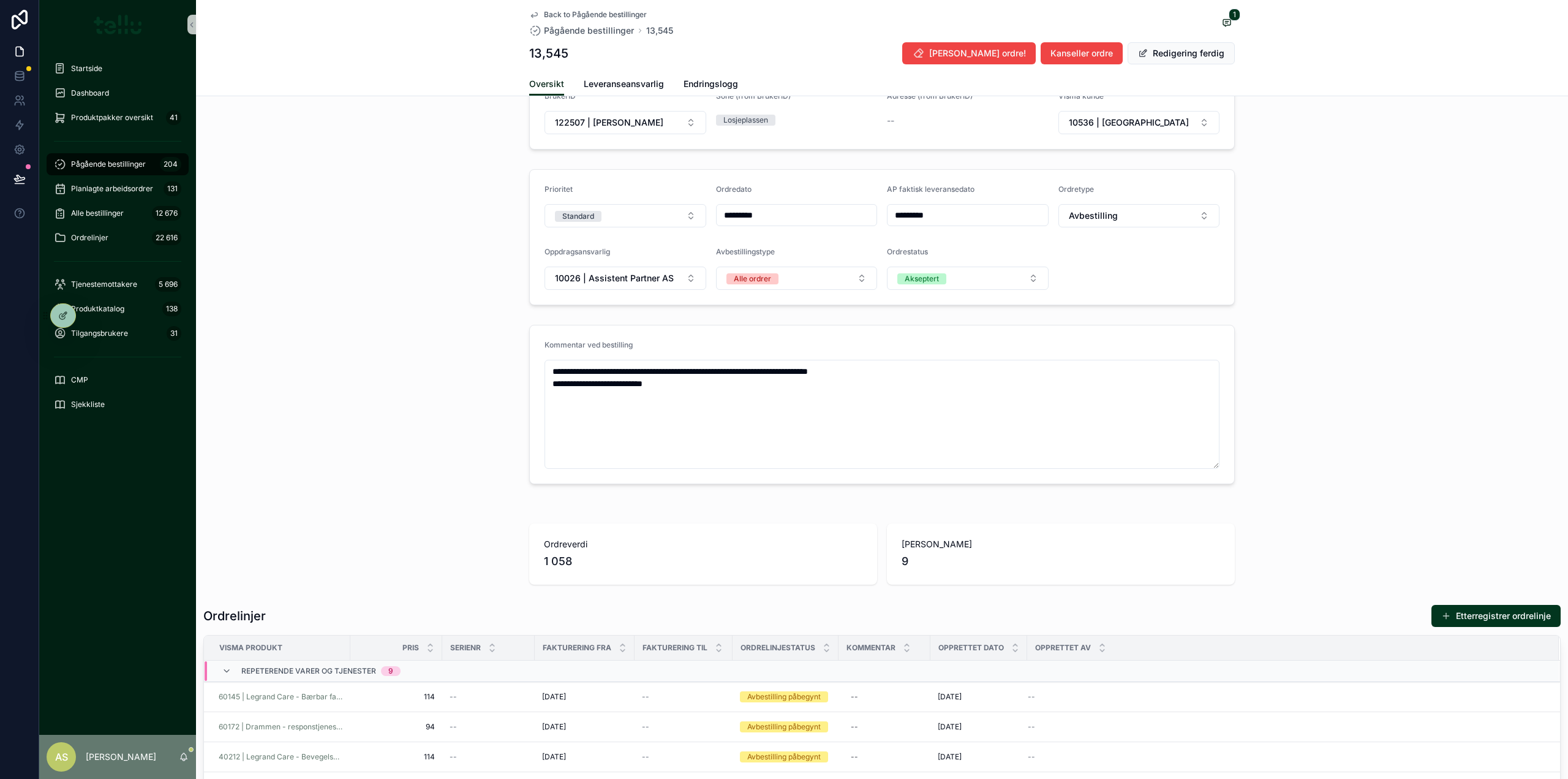
scroll to position [122, 0]
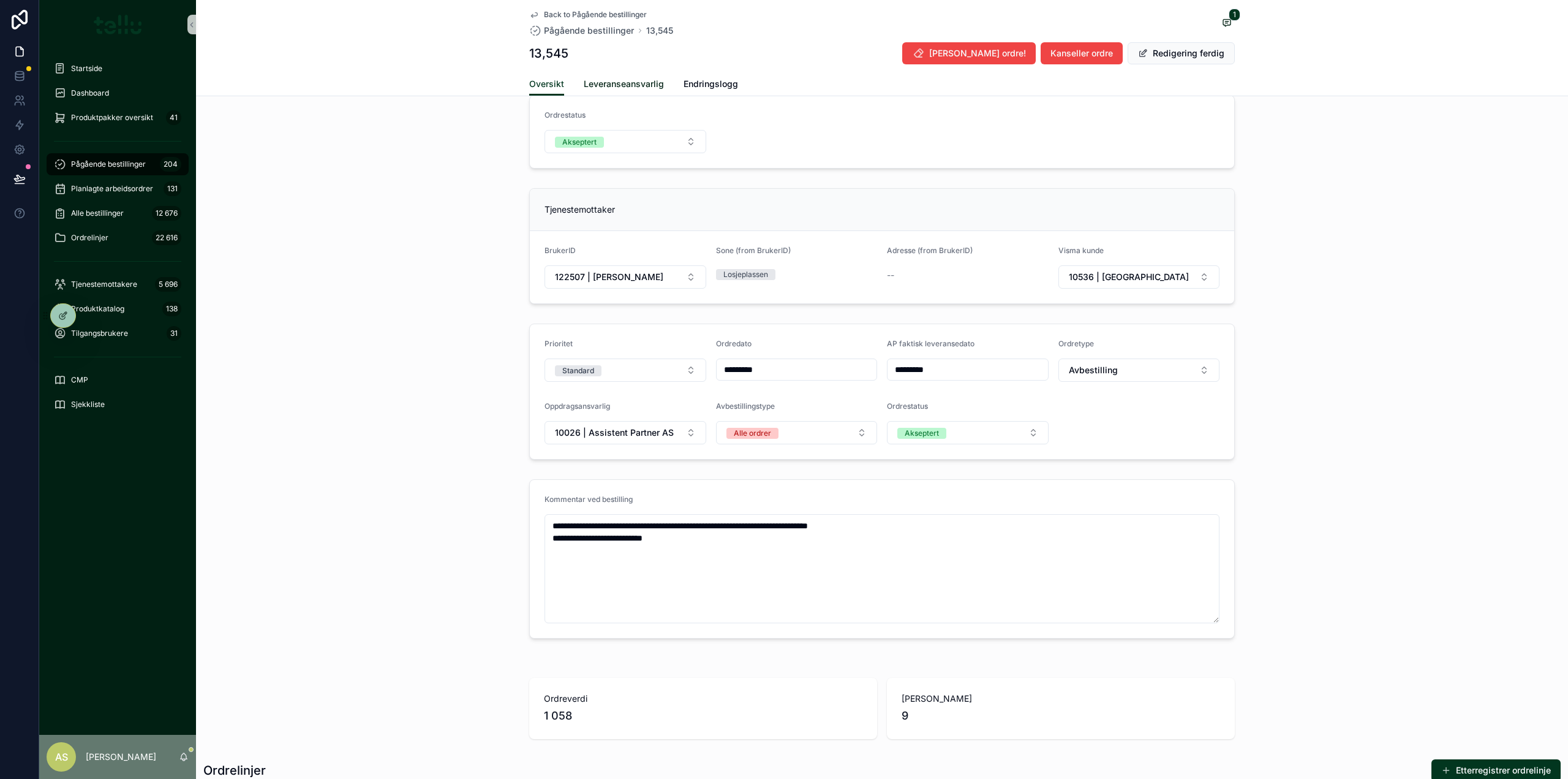
click at [621, 86] on span "Leveranseansvarlig" at bounding box center [623, 84] width 80 height 12
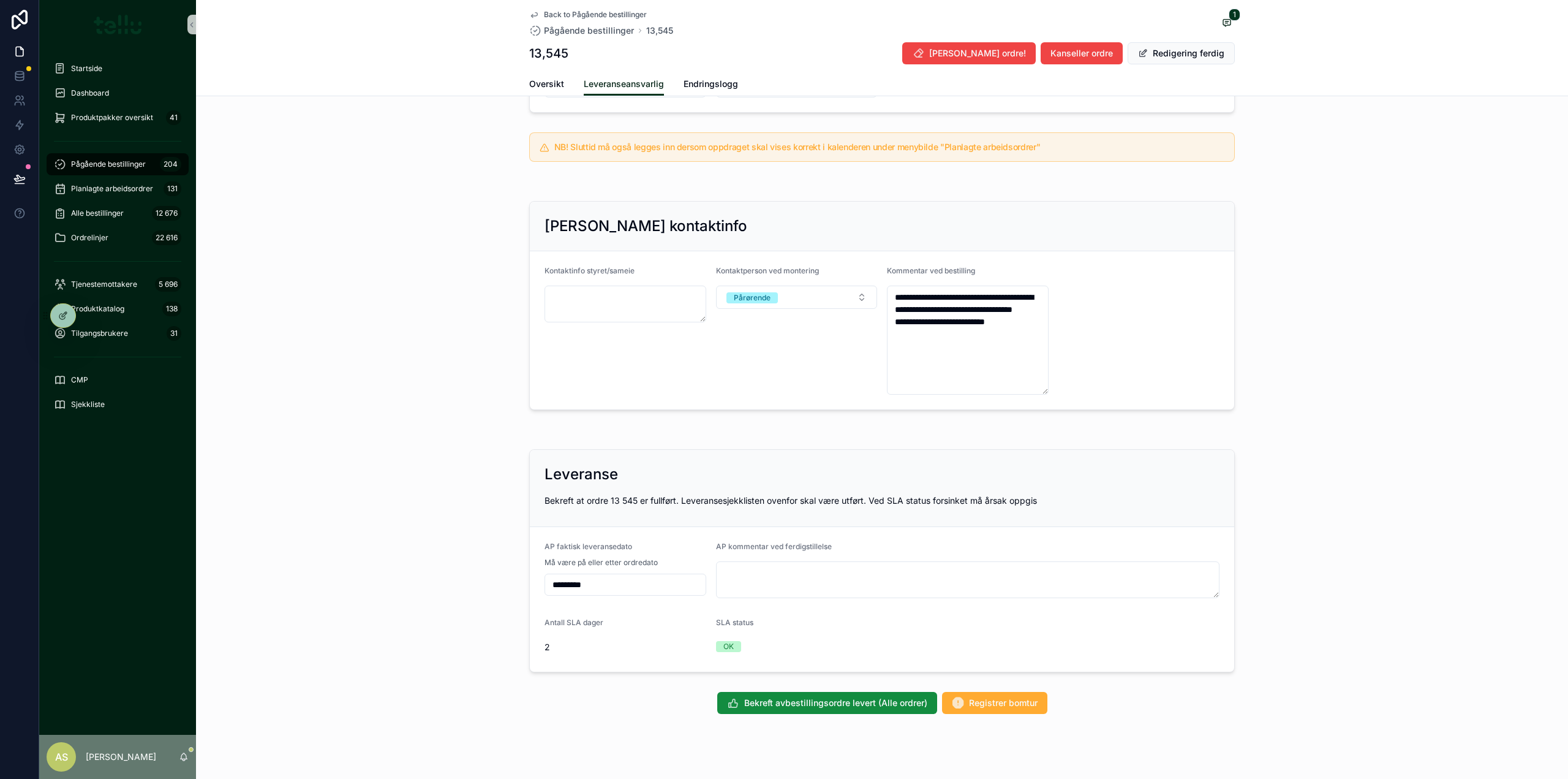
scroll to position [422, 0]
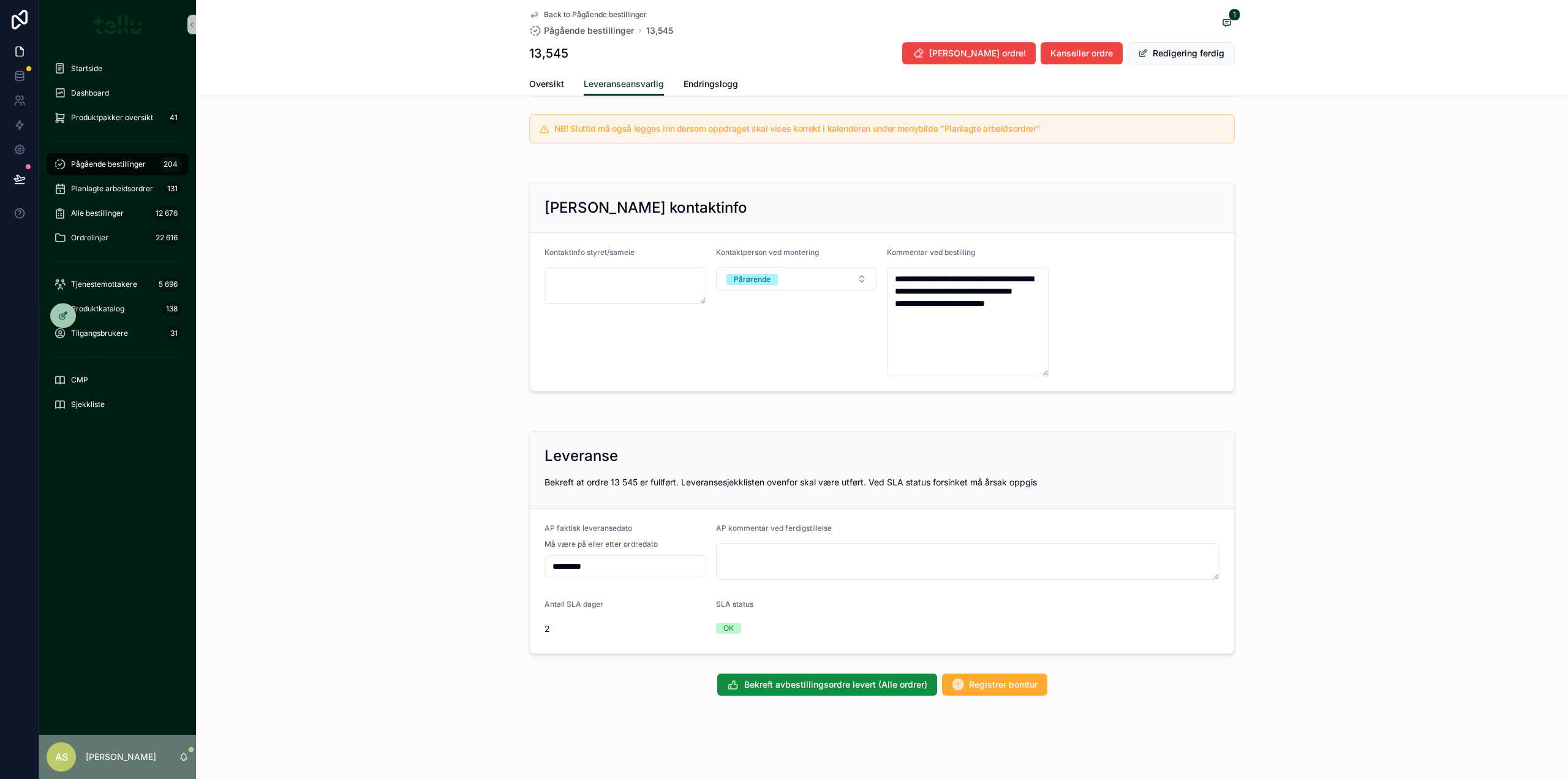
click at [631, 560] on input "*********" at bounding box center [625, 566] width 160 height 17
click at [595, 566] on input "*********" at bounding box center [625, 566] width 160 height 17
click at [596, 566] on input "*********" at bounding box center [625, 566] width 160 height 17
click at [357, 470] on div "Leveranse Bekreft at ordre 13 545 er fullført. Leveransesjekklisten ovenfor ska…" at bounding box center [882, 542] width 1372 height 233
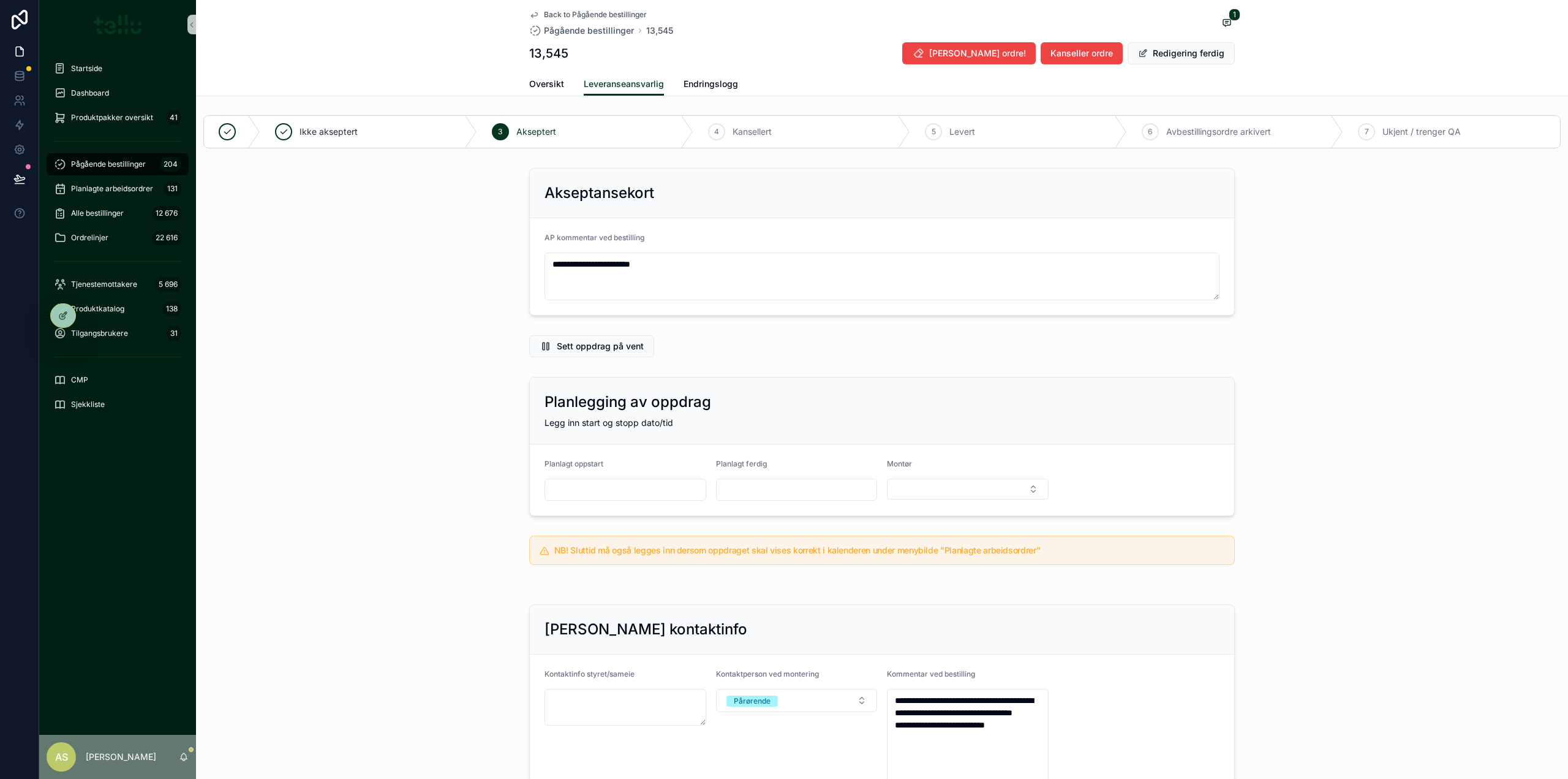
scroll to position [0, 0]
click at [544, 84] on span "Oversikt" at bounding box center [547, 84] width 35 height 12
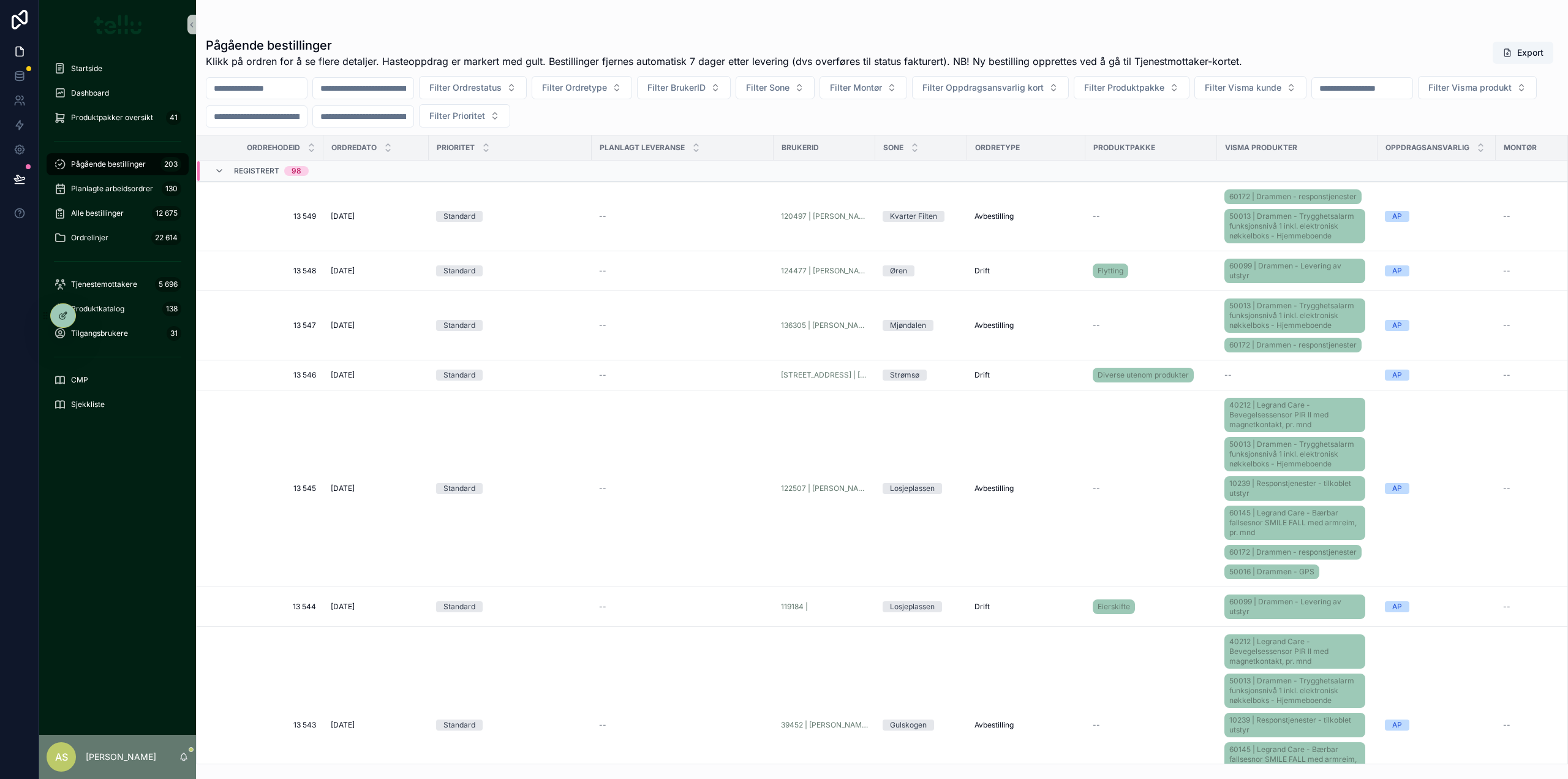
click at [1392, 87] on input "scrollable content" at bounding box center [1362, 88] width 100 height 17
paste input "*****"
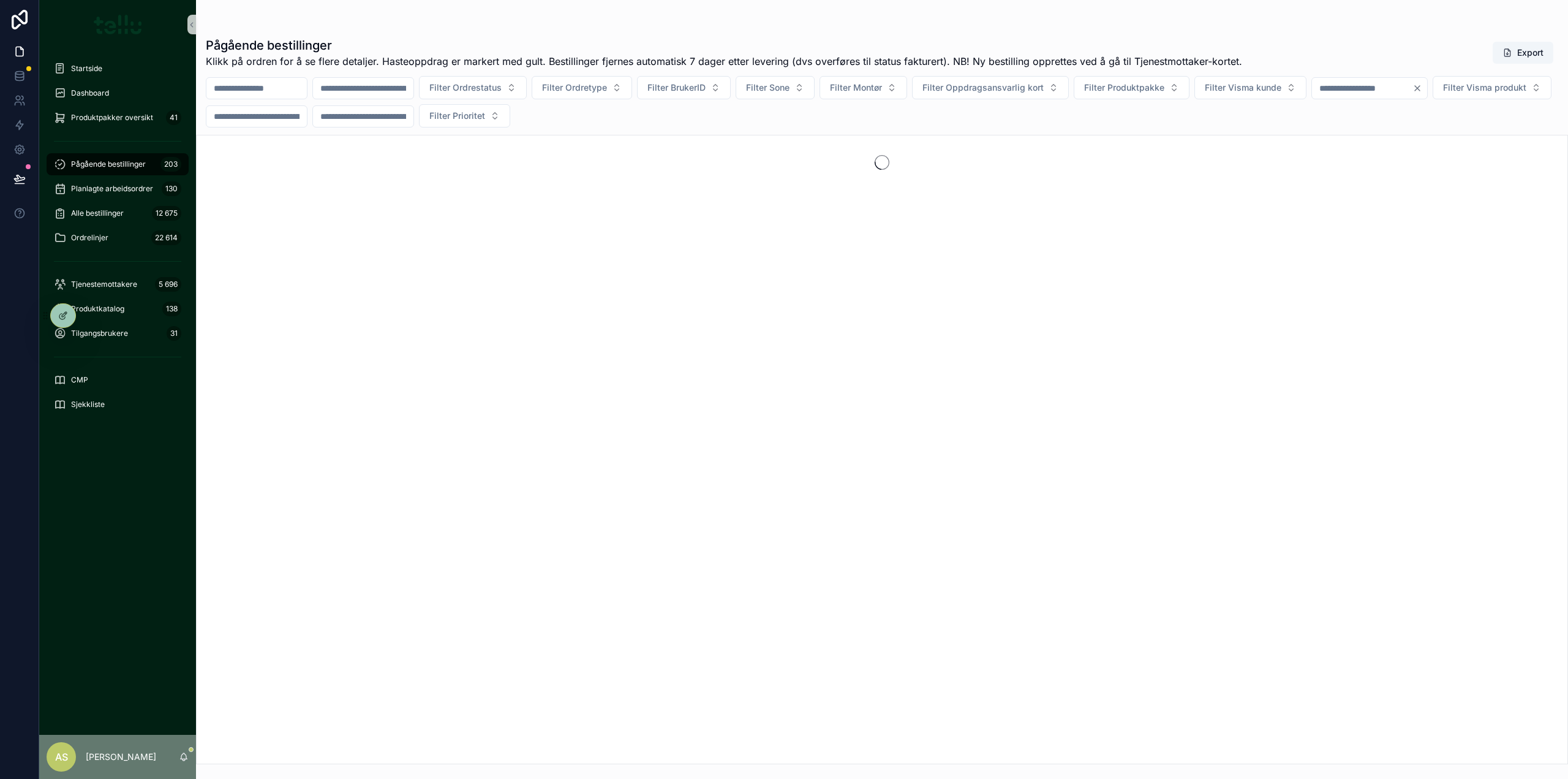
type input "*****"
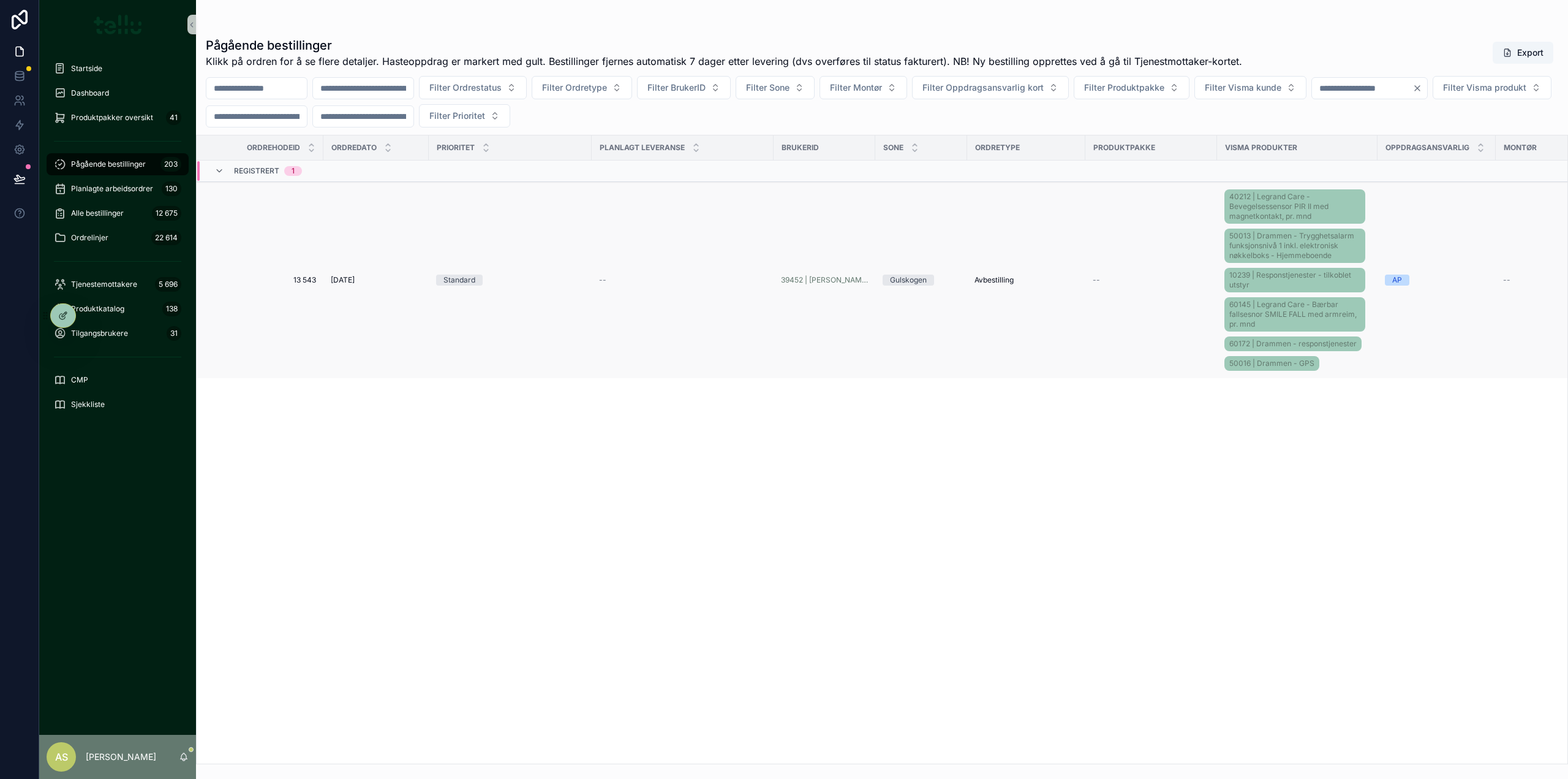
click at [341, 281] on span "[DATE]" at bounding box center [342, 280] width 24 height 10
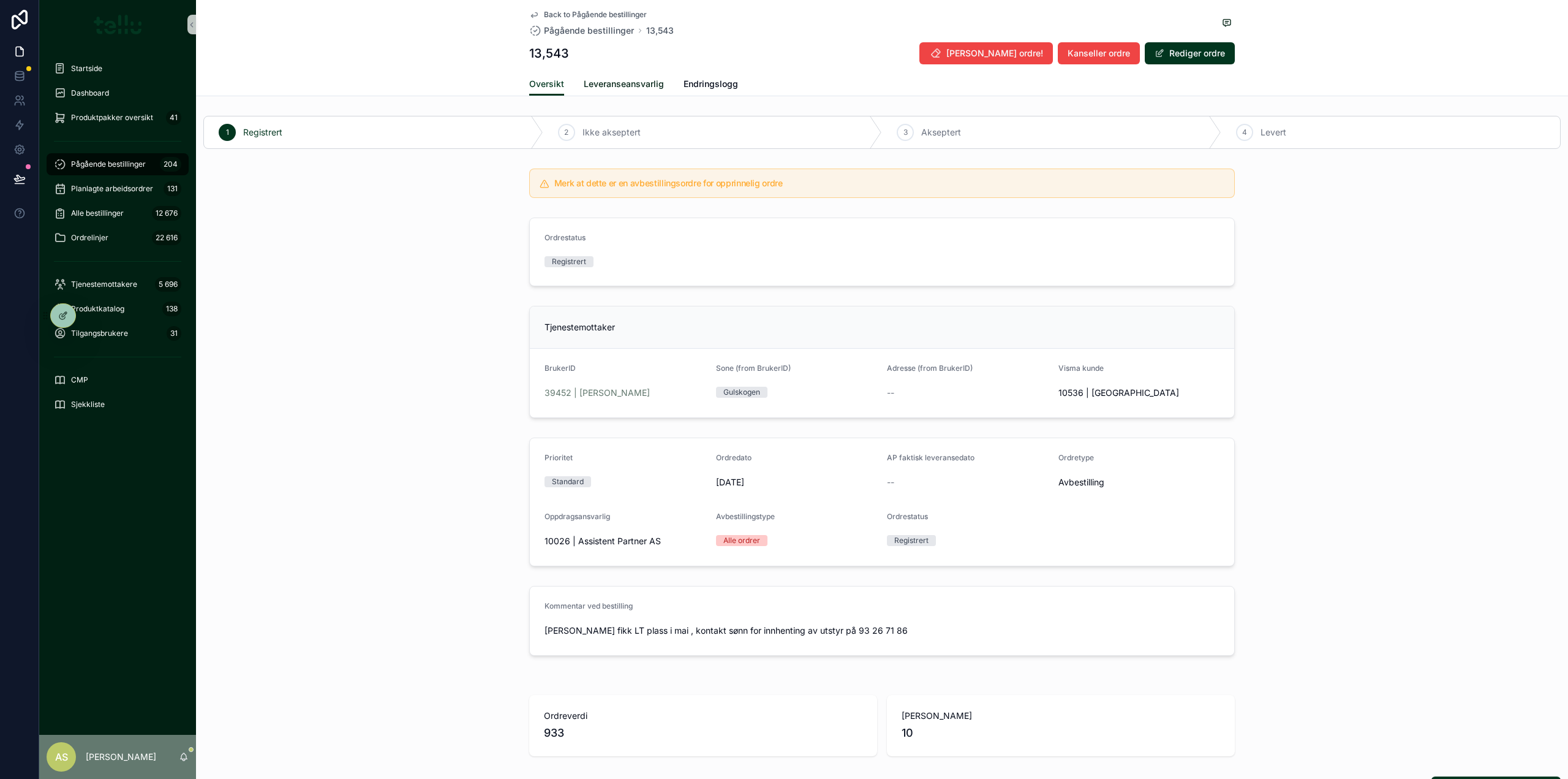
click at [614, 84] on span "Leveranseansvarlig" at bounding box center [623, 84] width 80 height 12
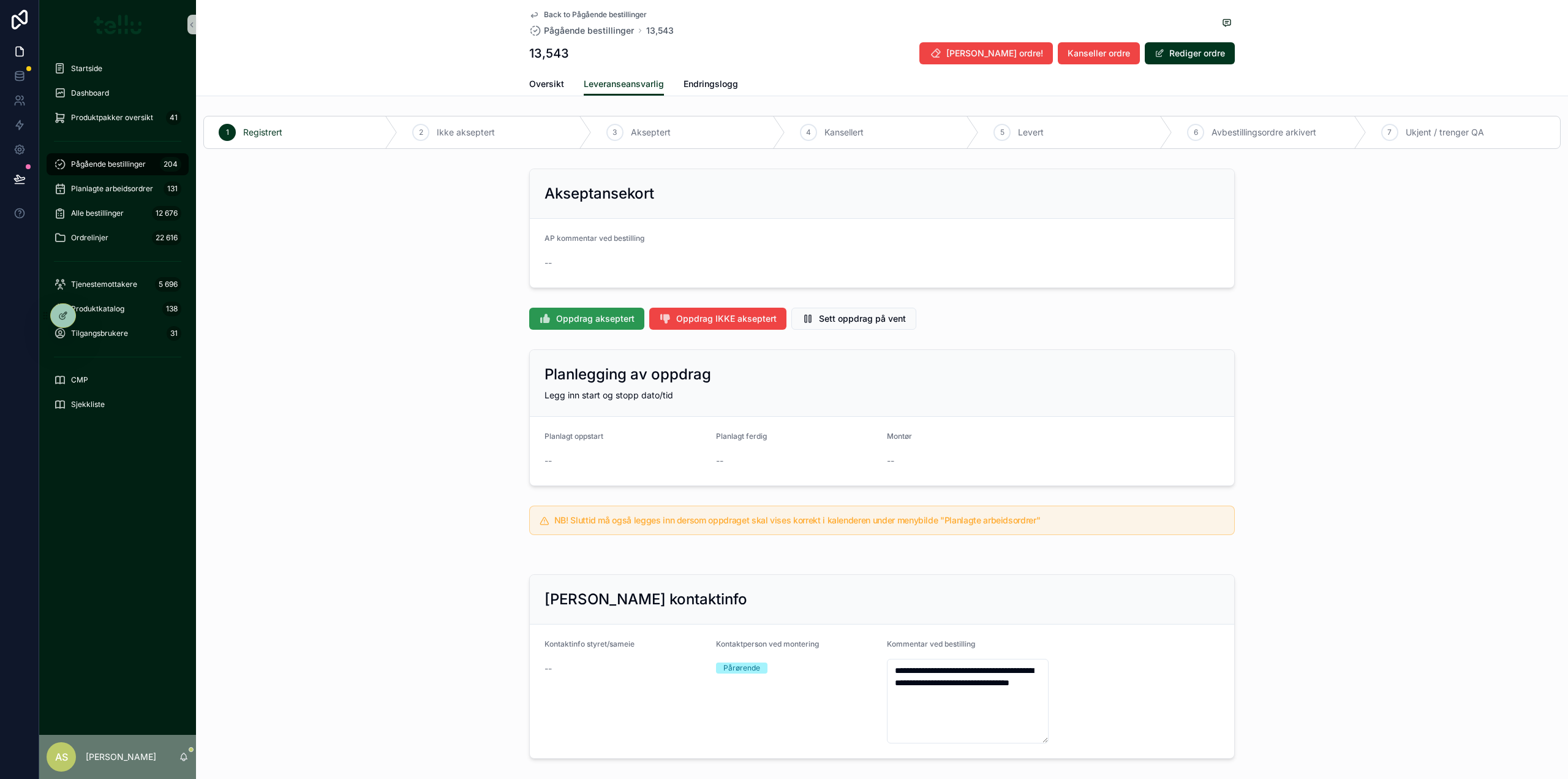
click at [598, 318] on span "Oppdrag akseptert" at bounding box center [595, 319] width 78 height 12
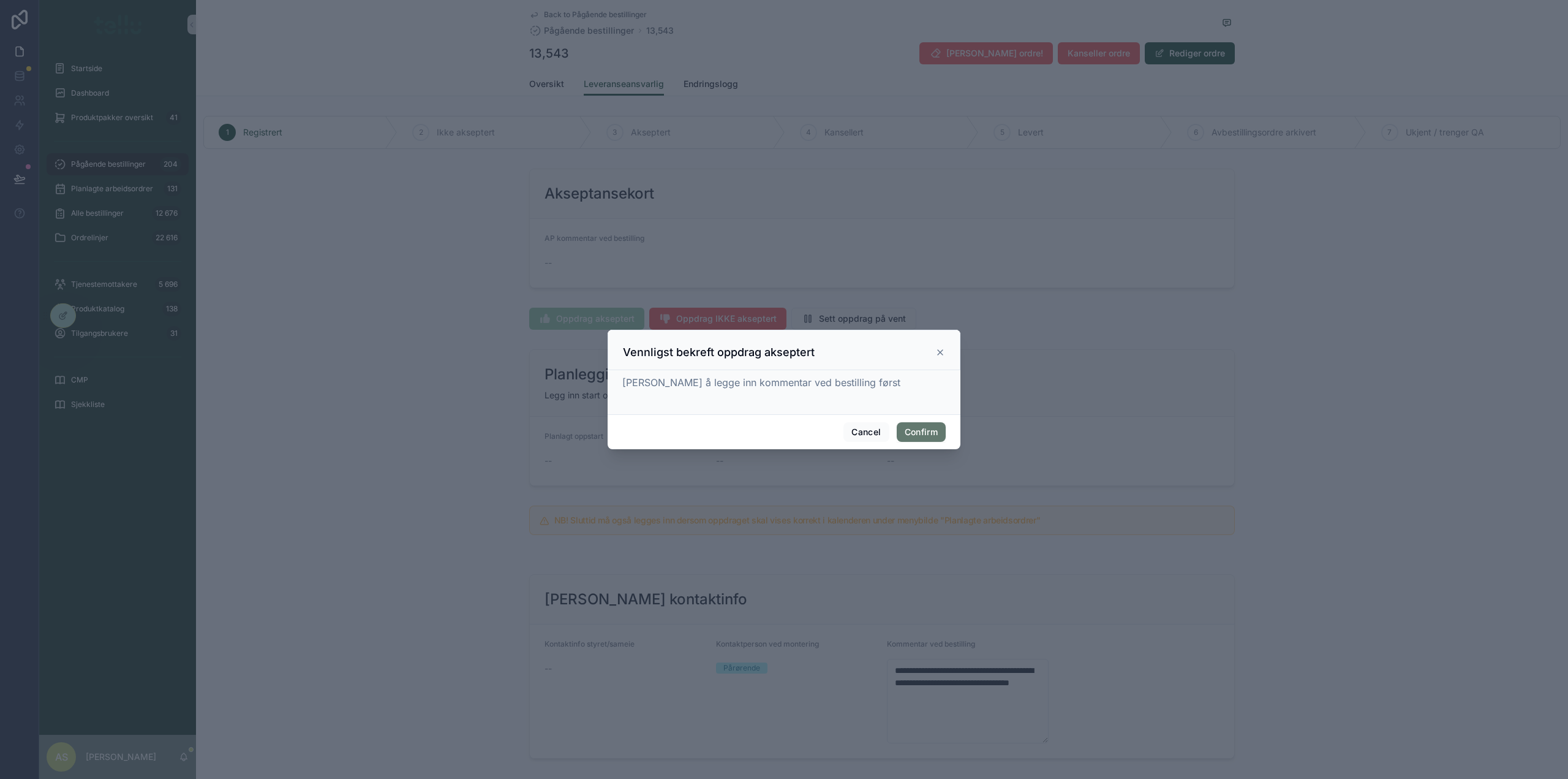
click at [926, 428] on button "Confirm" at bounding box center [921, 432] width 49 height 20
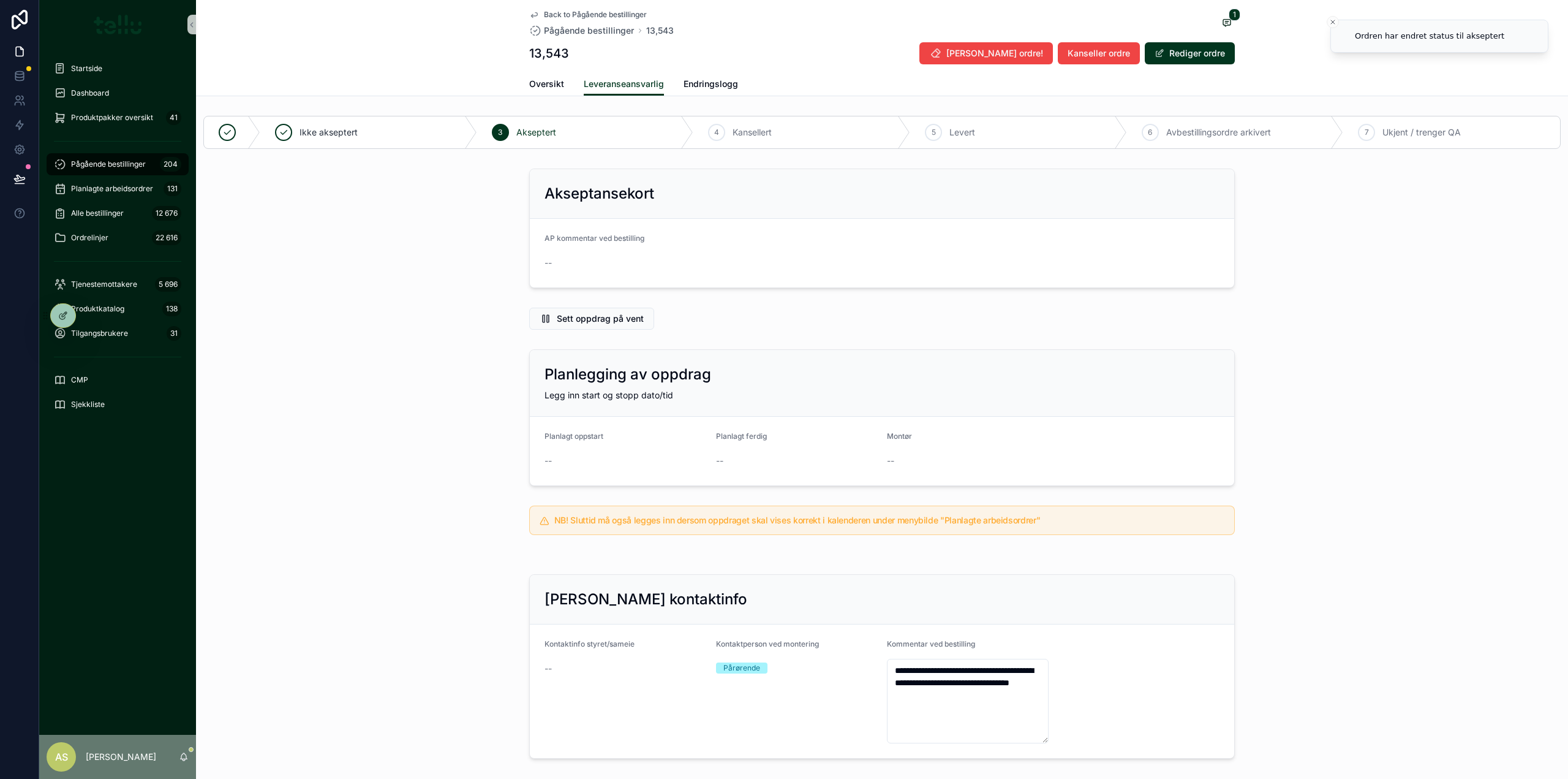
click at [599, 253] on div "--" at bounding box center [881, 263] width 674 height 20
click at [1197, 46] on button "Rediger ordre" at bounding box center [1189, 53] width 90 height 22
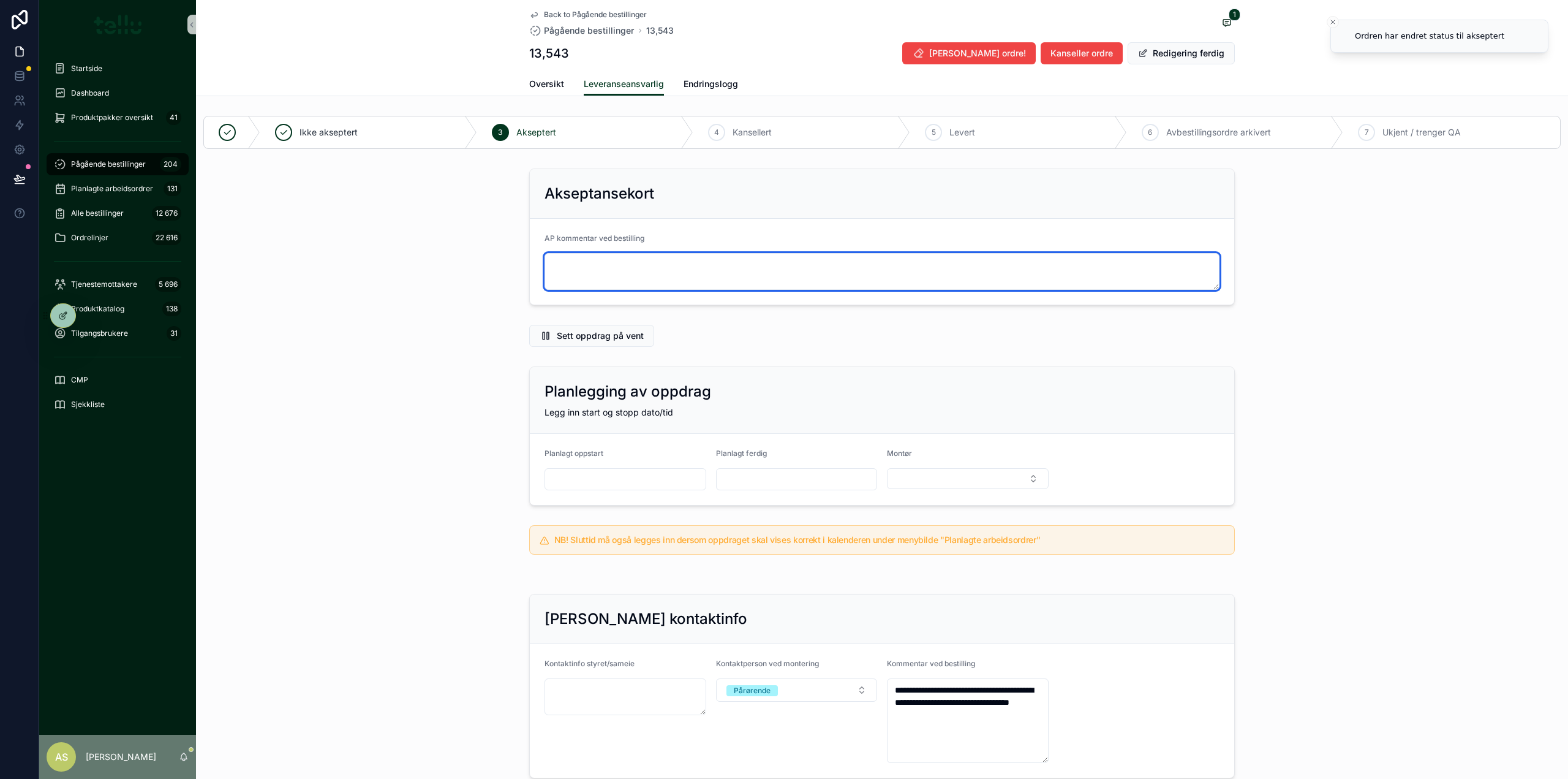
click at [605, 269] on textarea "scrollable content" at bounding box center [881, 272] width 674 height 37
type textarea "**********"
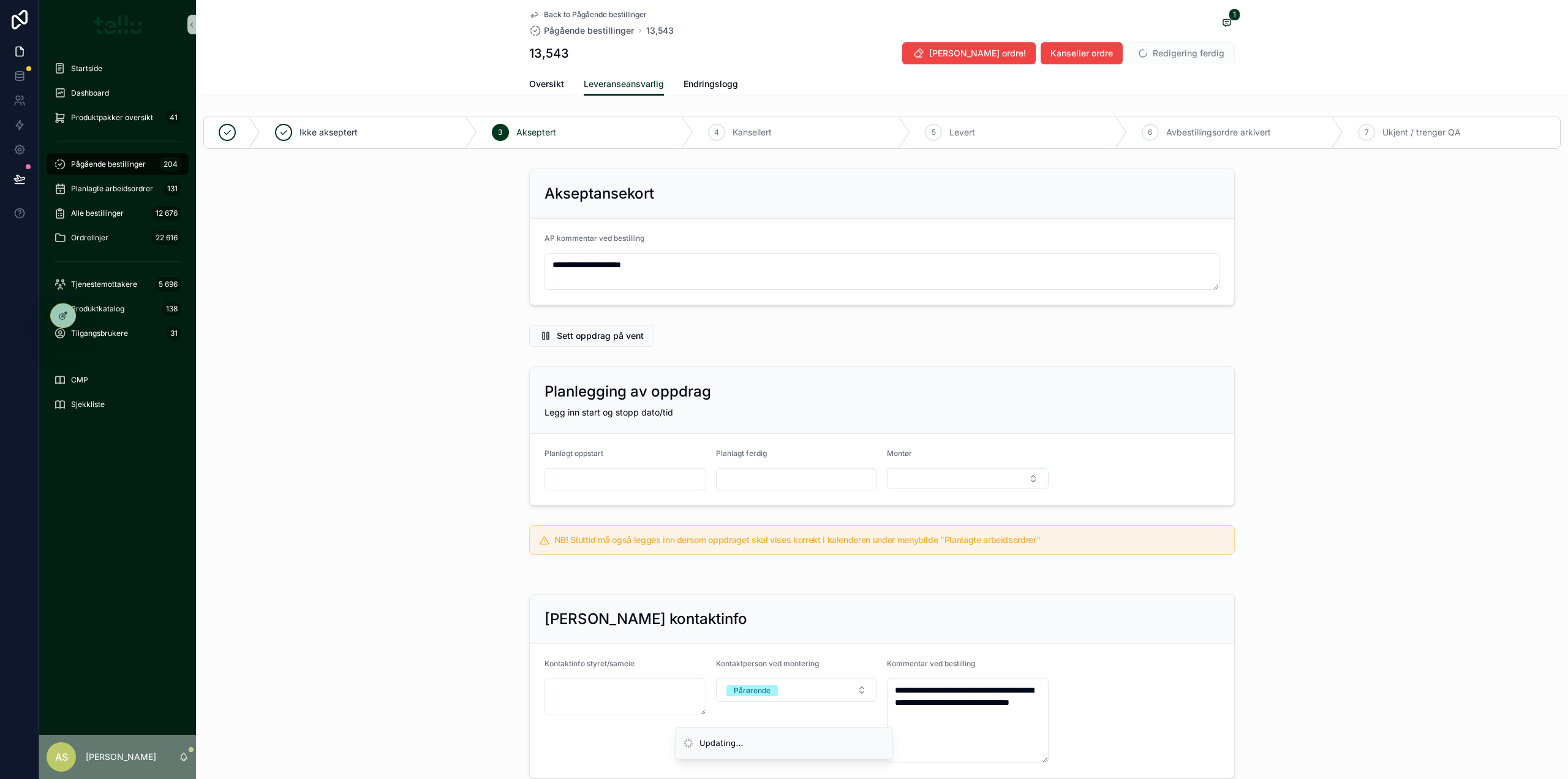
click at [443, 287] on div "**********" at bounding box center [882, 237] width 1372 height 146
click at [548, 79] on span "Oversikt" at bounding box center [547, 84] width 35 height 12
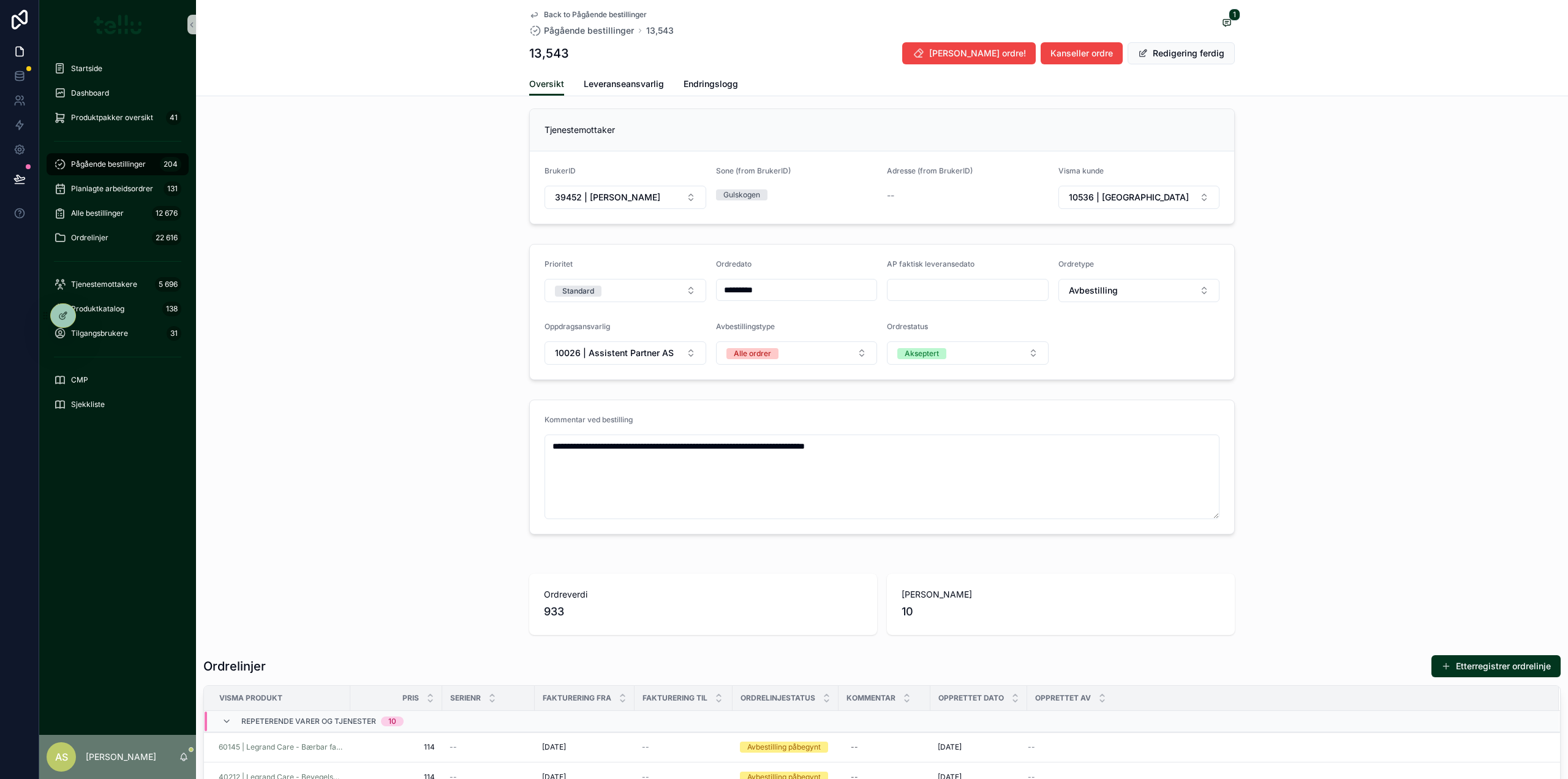
scroll to position [138, 0]
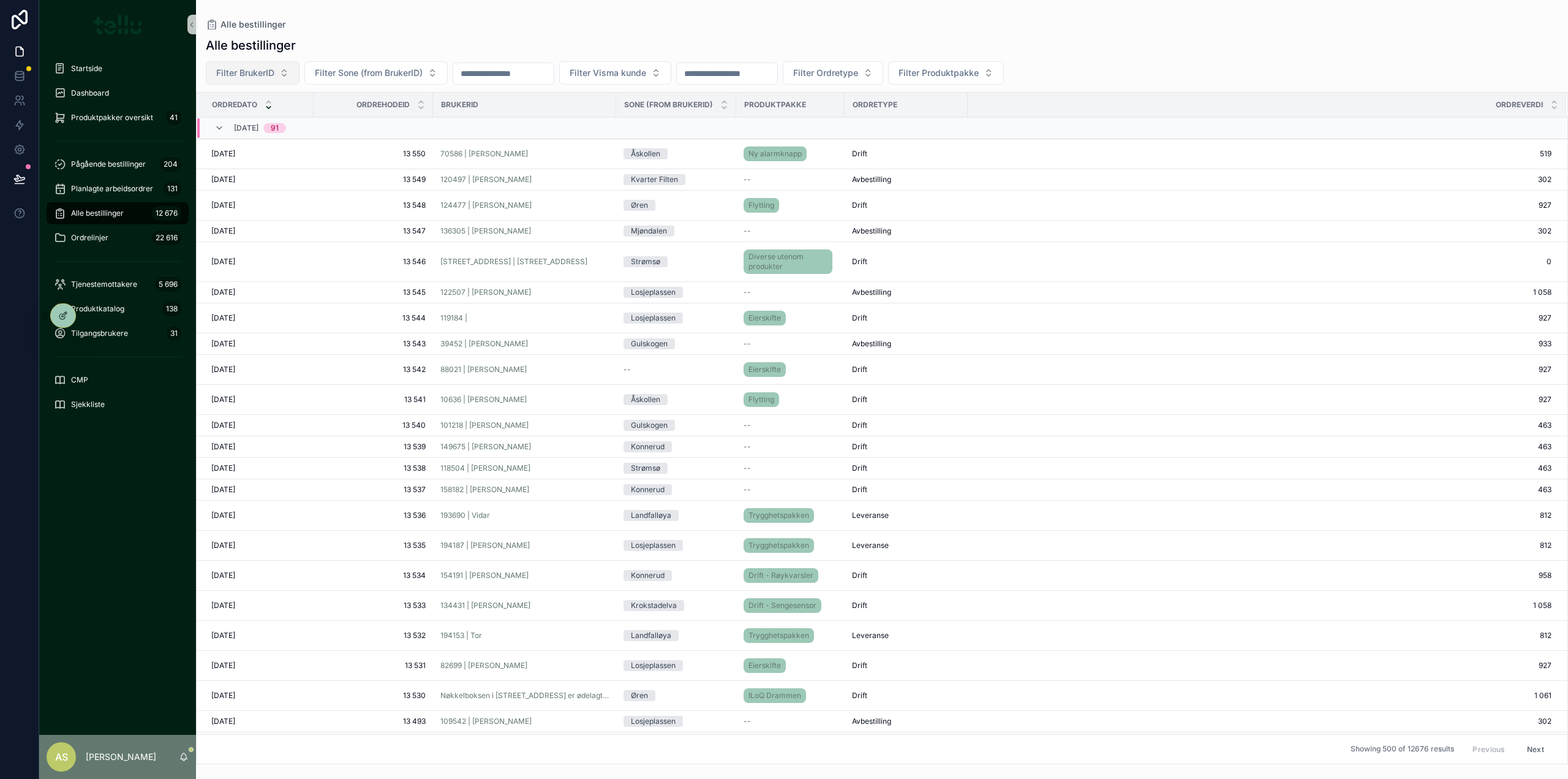
click at [279, 77] on button "Filter BrukerID" at bounding box center [252, 73] width 94 height 24
type input "******"
click at [272, 121] on span "122507 | [PERSON_NAME]" at bounding box center [238, 122] width 109 height 12
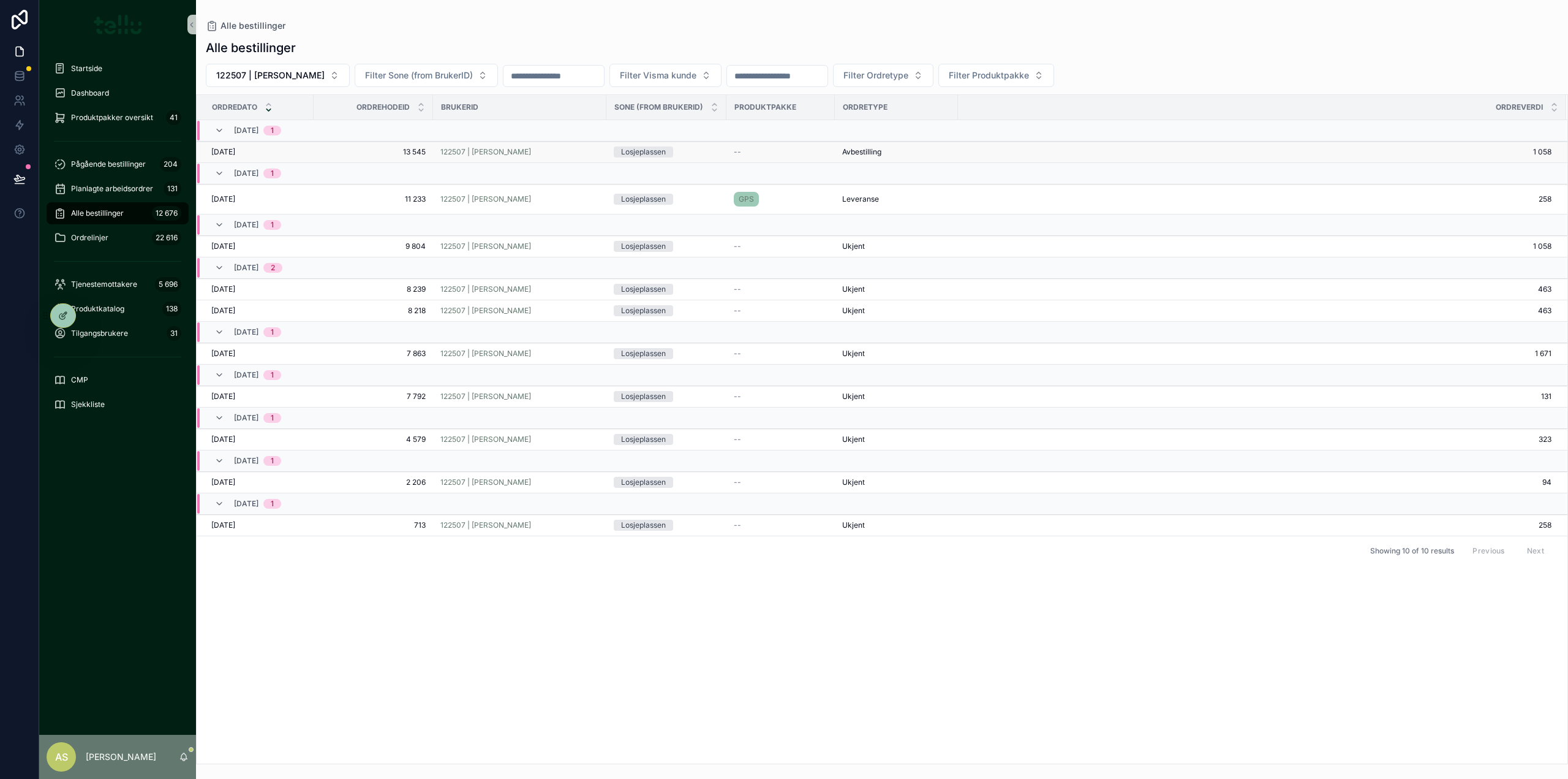
click at [223, 150] on span "[DATE]" at bounding box center [223, 151] width 24 height 10
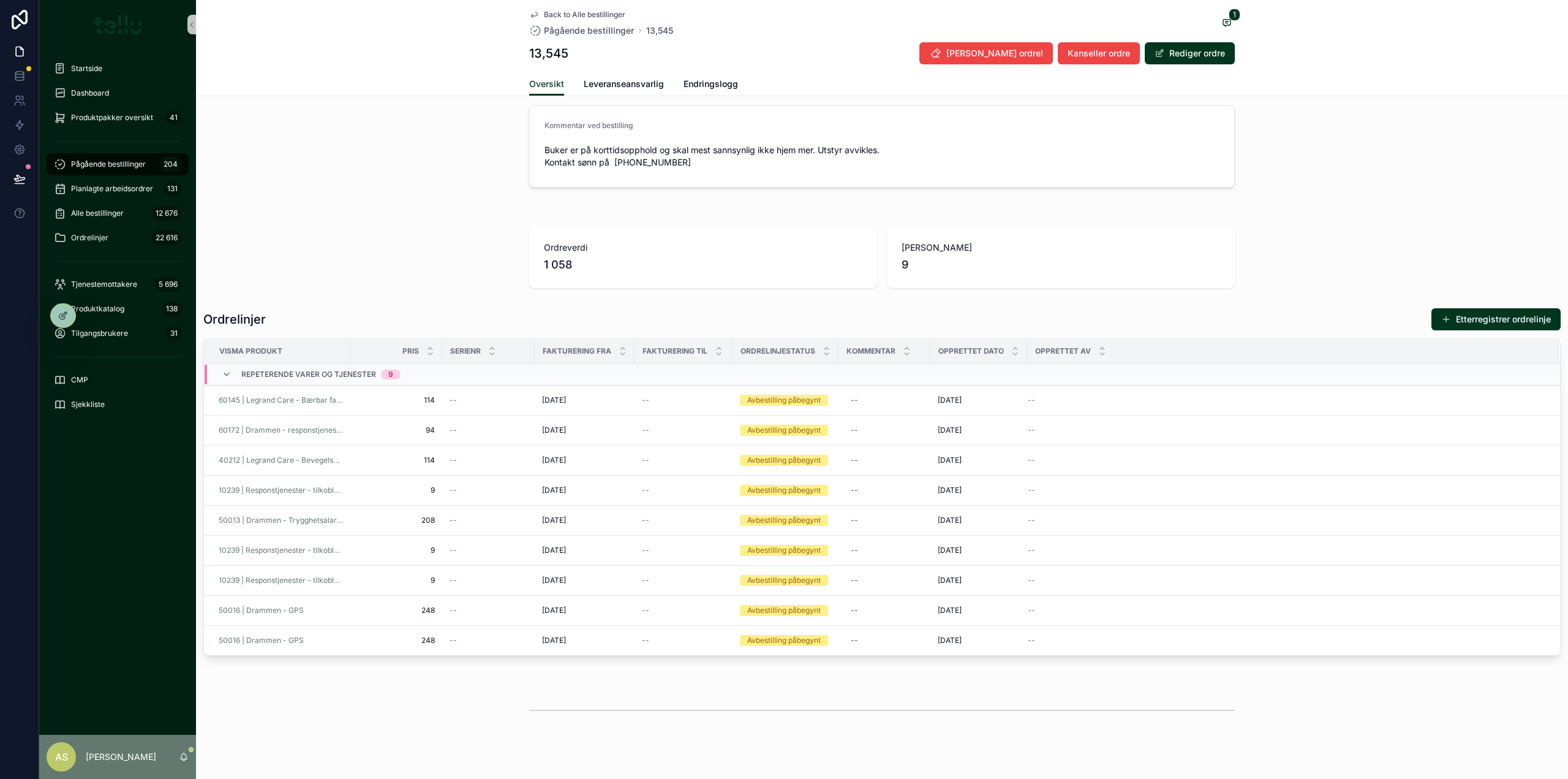
scroll to position [490, 0]
